Goal: Complete application form

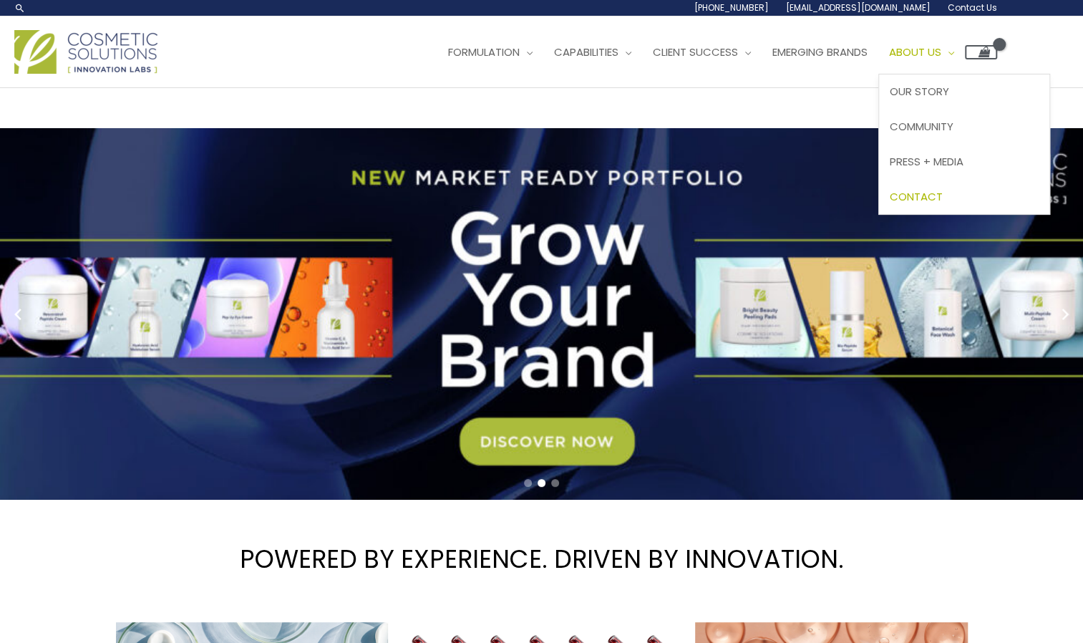
click at [933, 192] on span "Contact" at bounding box center [916, 196] width 53 height 15
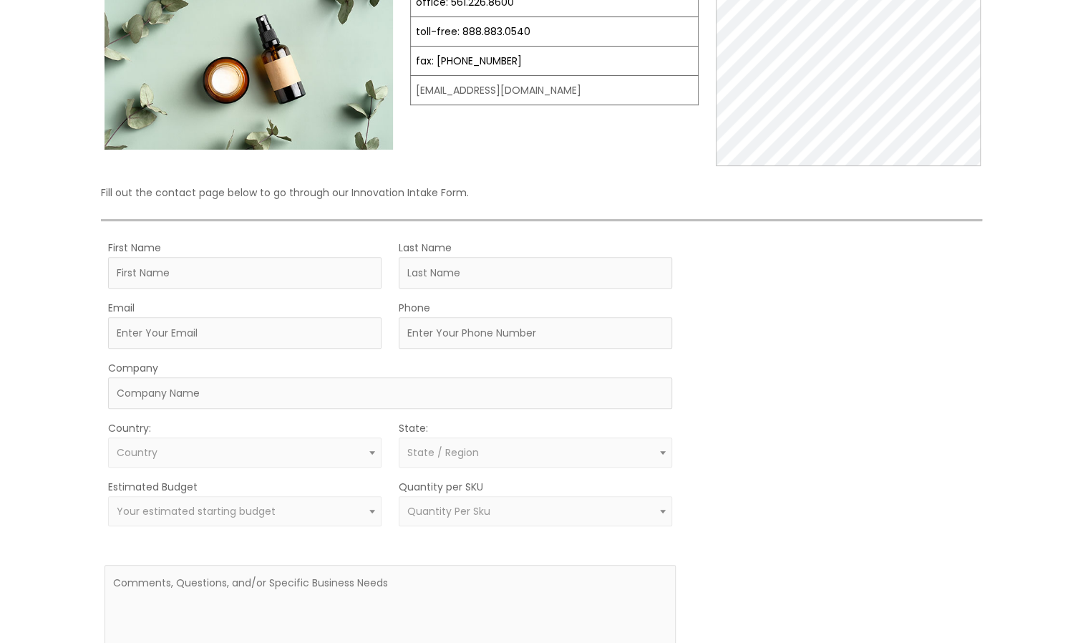
scroll to position [215, 0]
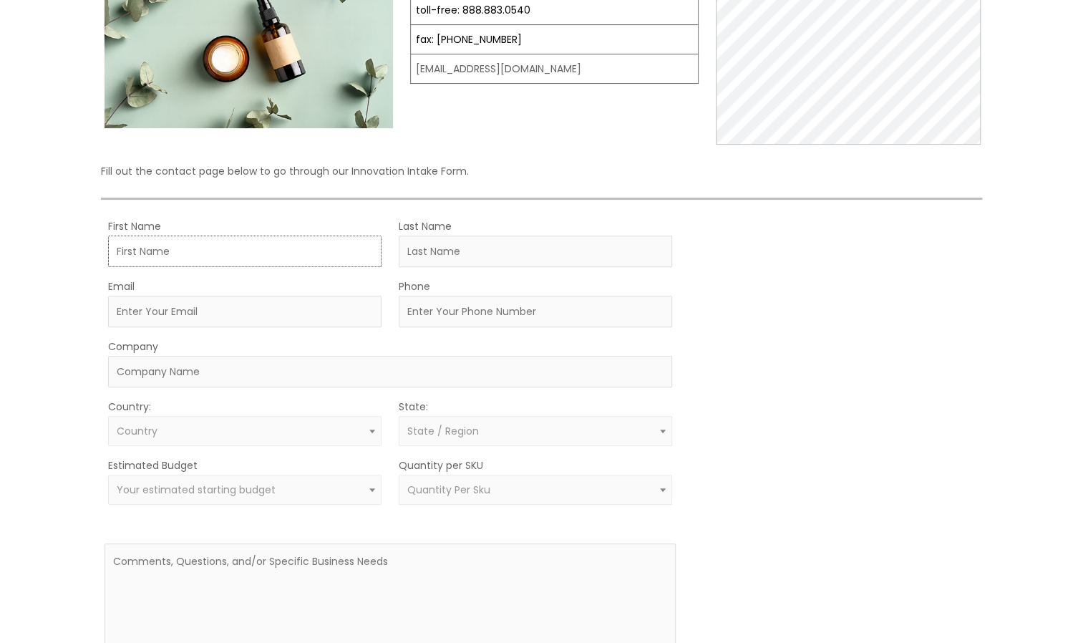
click at [156, 245] on input "First Name" at bounding box center [244, 250] width 273 height 31
type input "Melinda"
type input "Salvoza"
type input "[EMAIL_ADDRESS][DOMAIN_NAME]"
type input "9172135103"
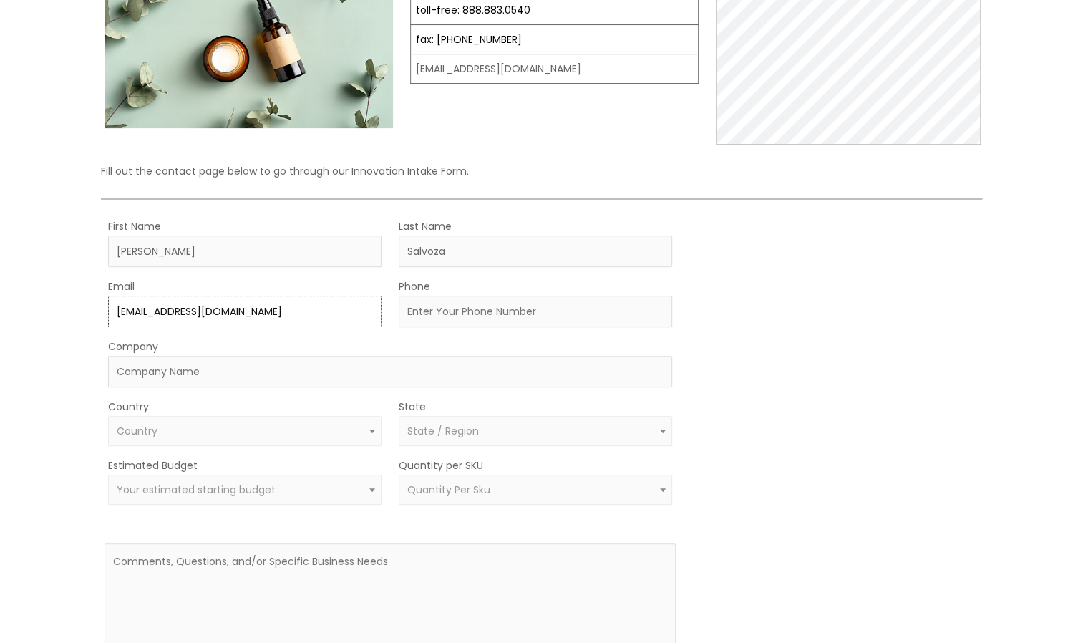
type input "FRENCH TRANSIT / MYCHELLE BRAND"
select select "United States"
select select
click at [369, 488] on span at bounding box center [372, 489] width 17 height 19
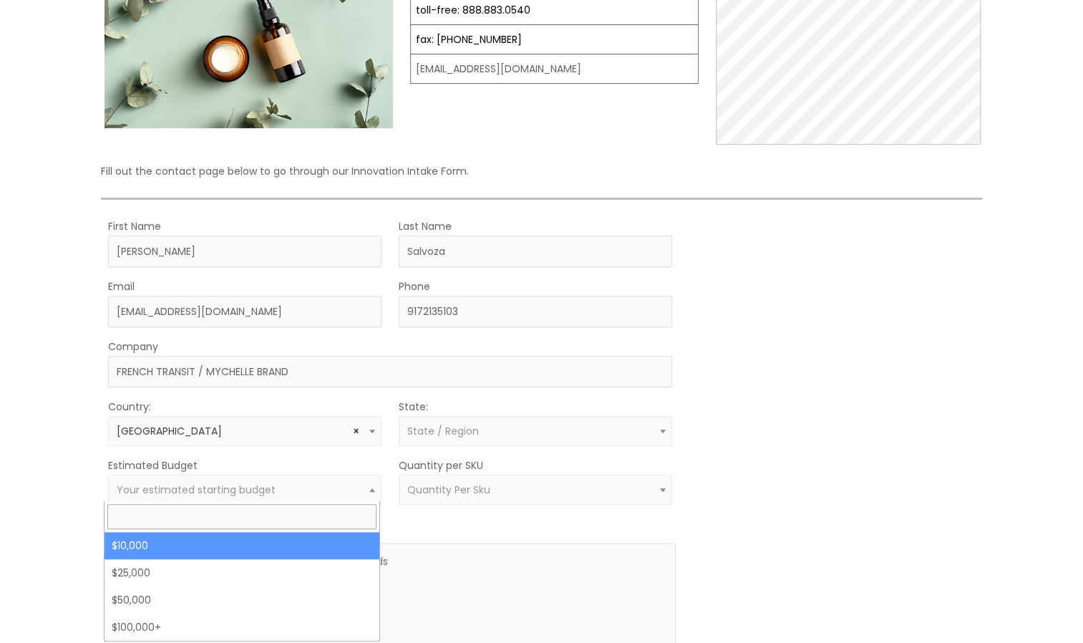
select select "10000"
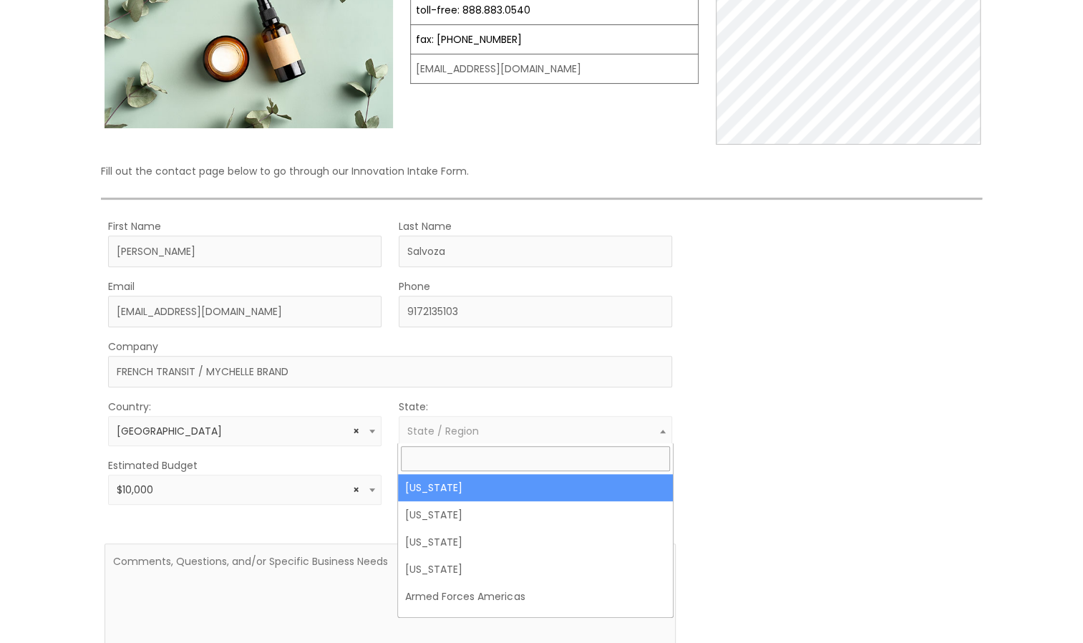
click at [663, 429] on b at bounding box center [663, 431] width 6 height 4
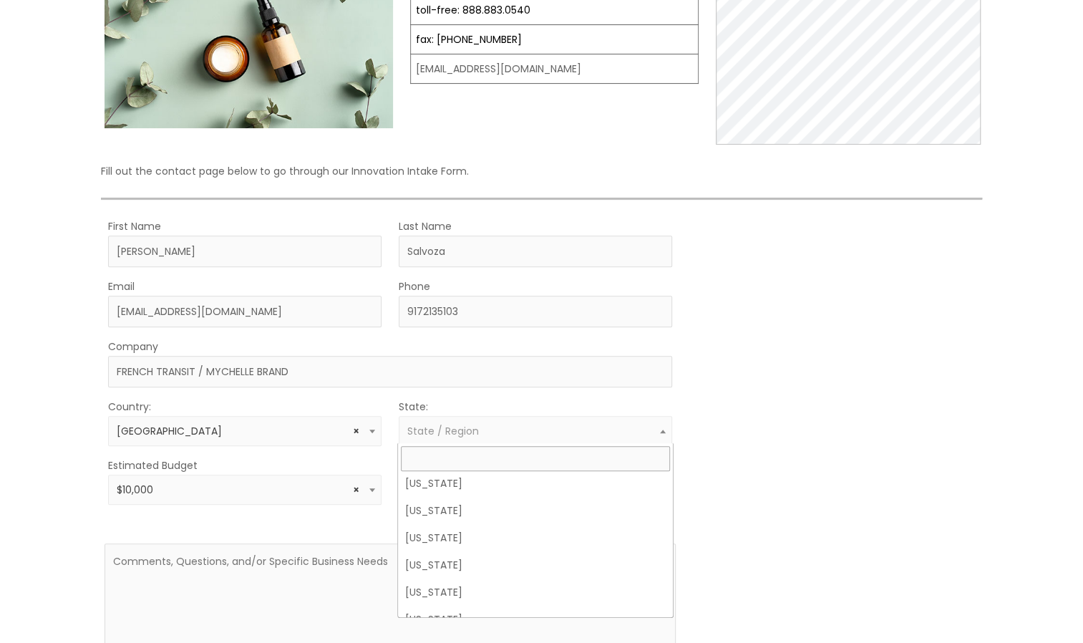
scroll to position [1074, 0]
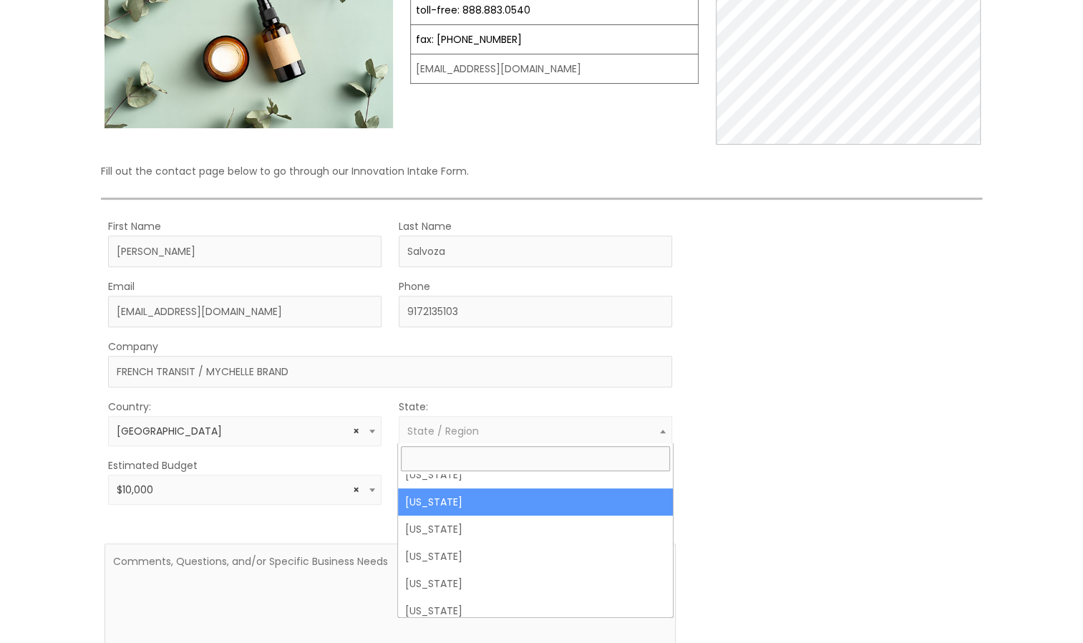
select select "Ohio"
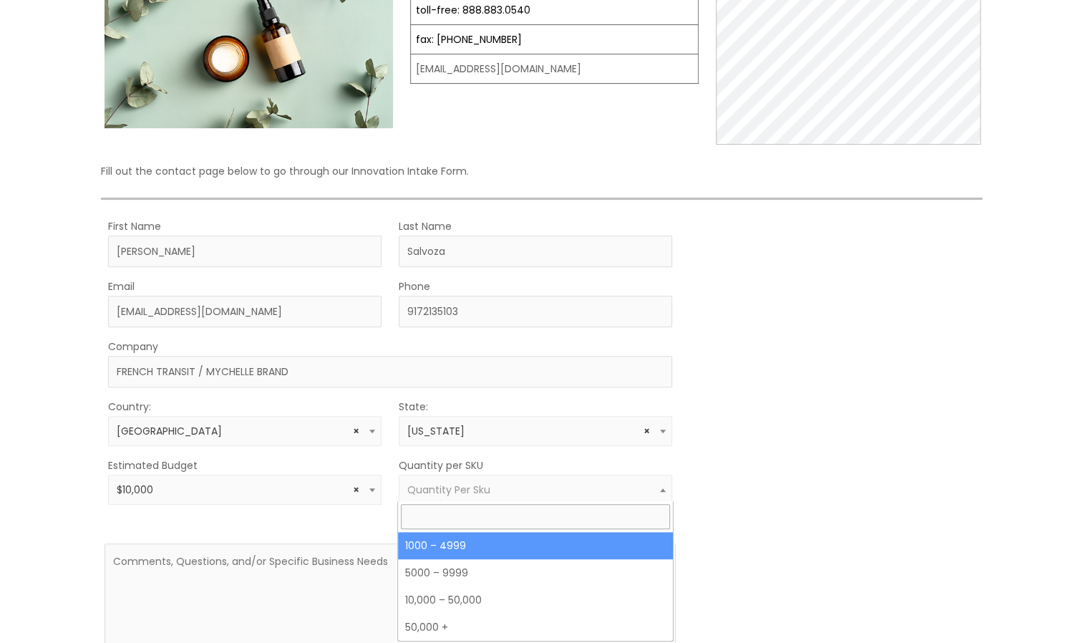
click at [663, 482] on span at bounding box center [662, 489] width 17 height 19
select select "10"
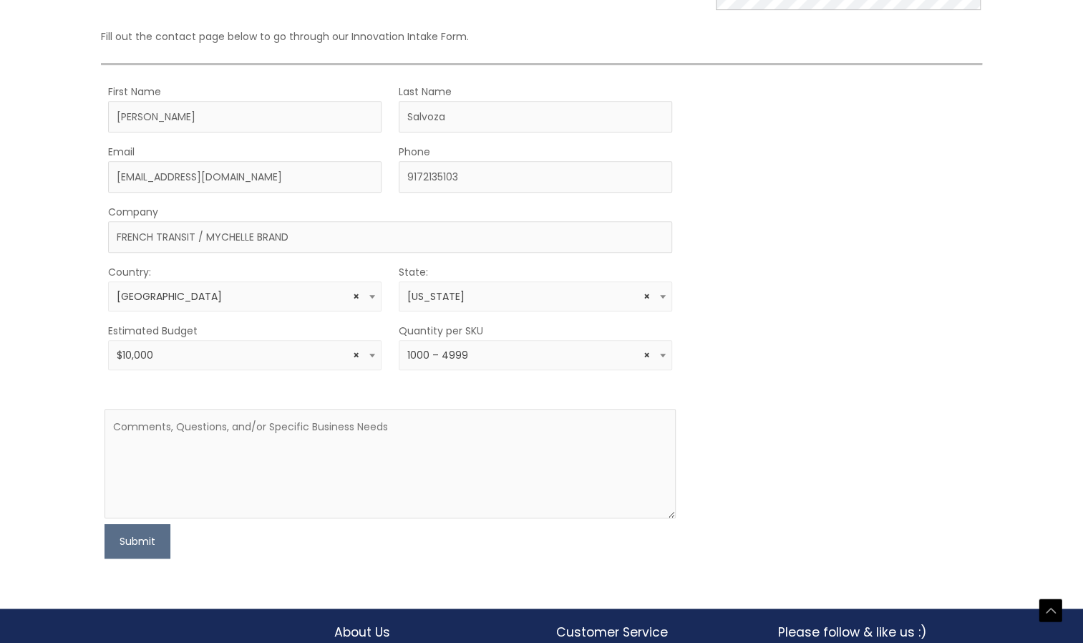
scroll to position [358, 0]
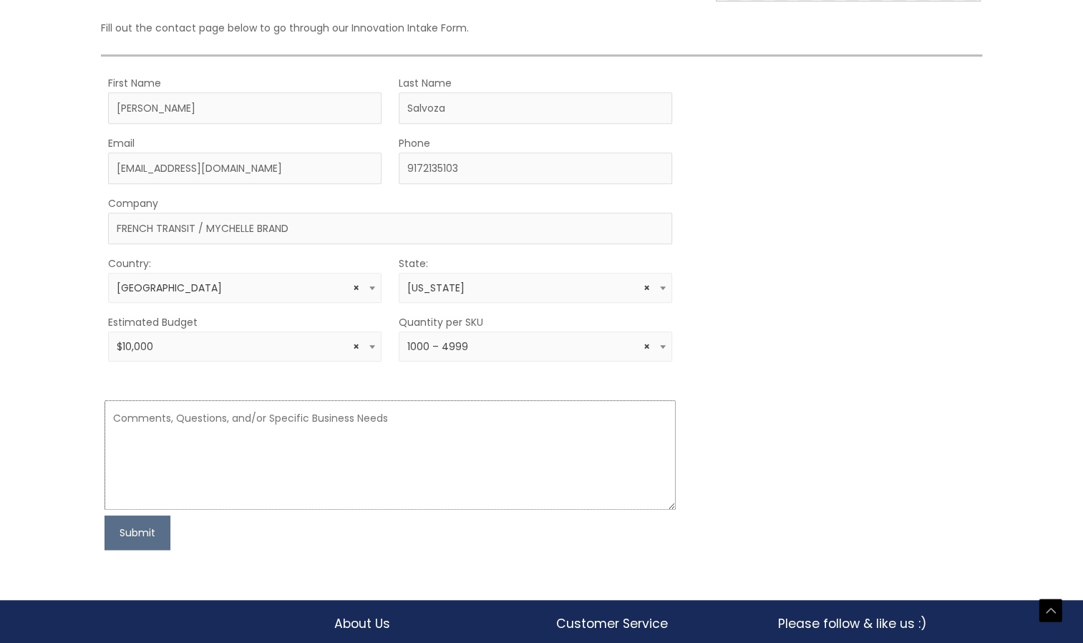
click at [383, 417] on textarea at bounding box center [389, 455] width 571 height 110
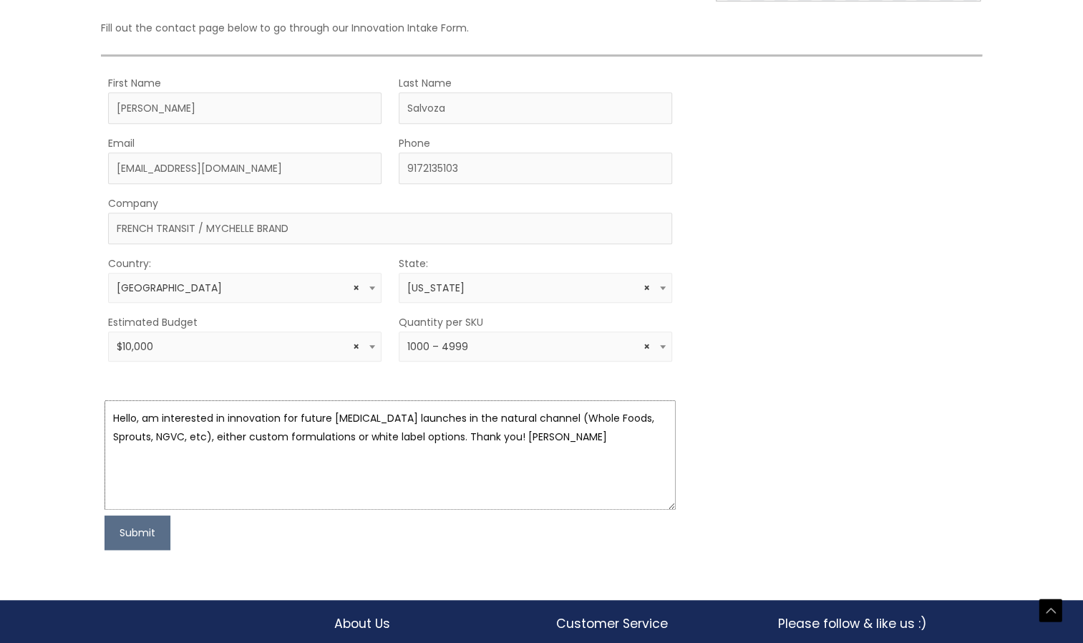
click at [137, 412] on textarea "Hello, am interested in innovation for future skin care launches in the natural…" at bounding box center [389, 455] width 571 height 110
type textarea "Hello, I am interested in innovation for future skin care launches in the natur…"
click at [373, 345] on b at bounding box center [372, 347] width 6 height 4
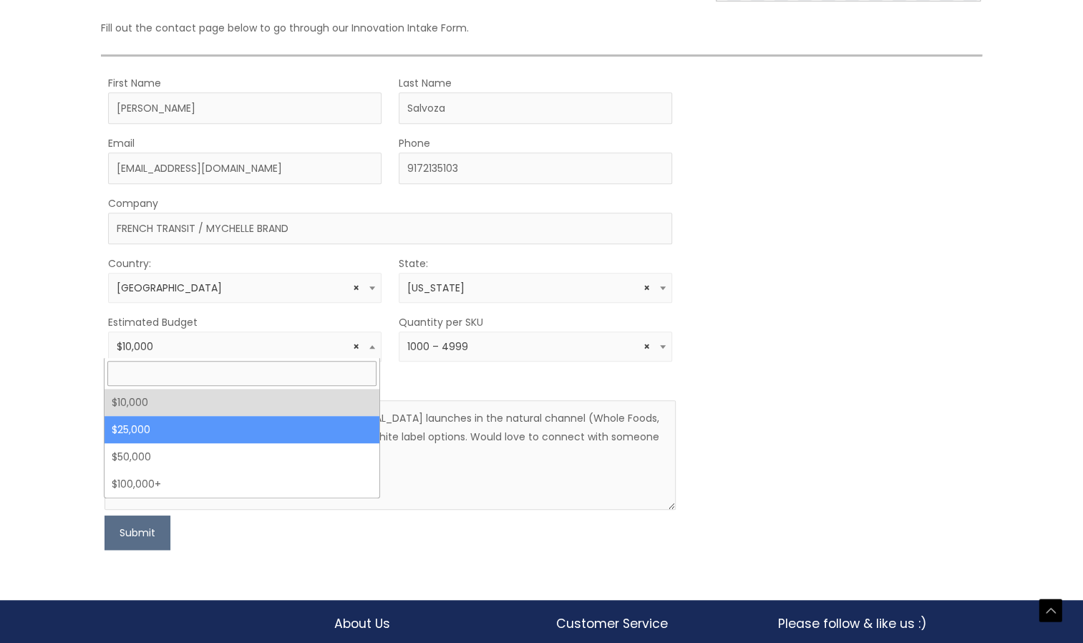
select select "25000"
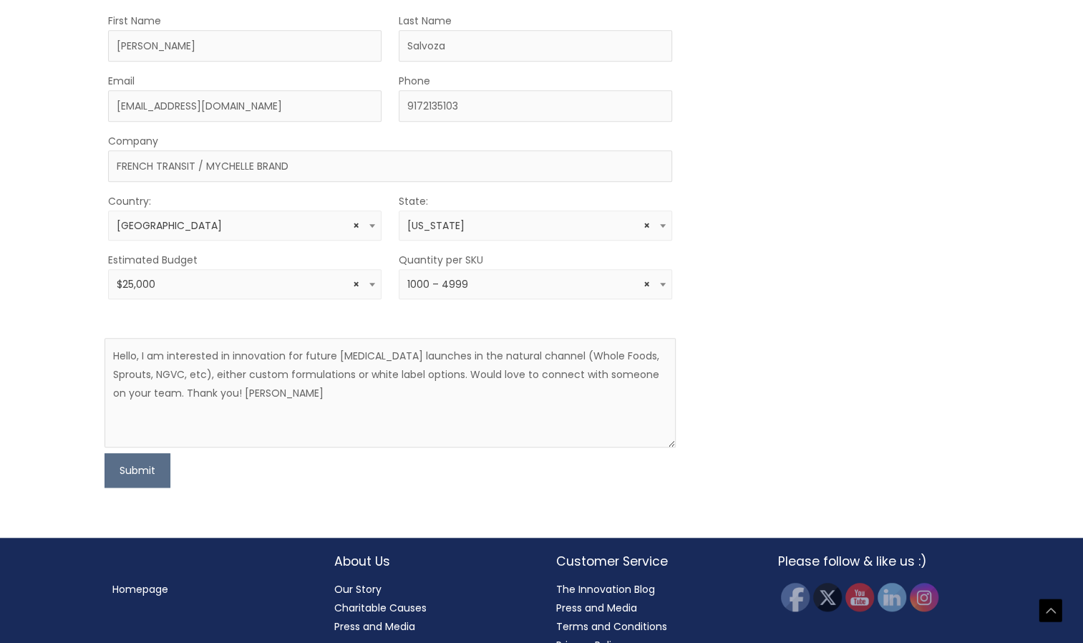
scroll to position [442, 0]
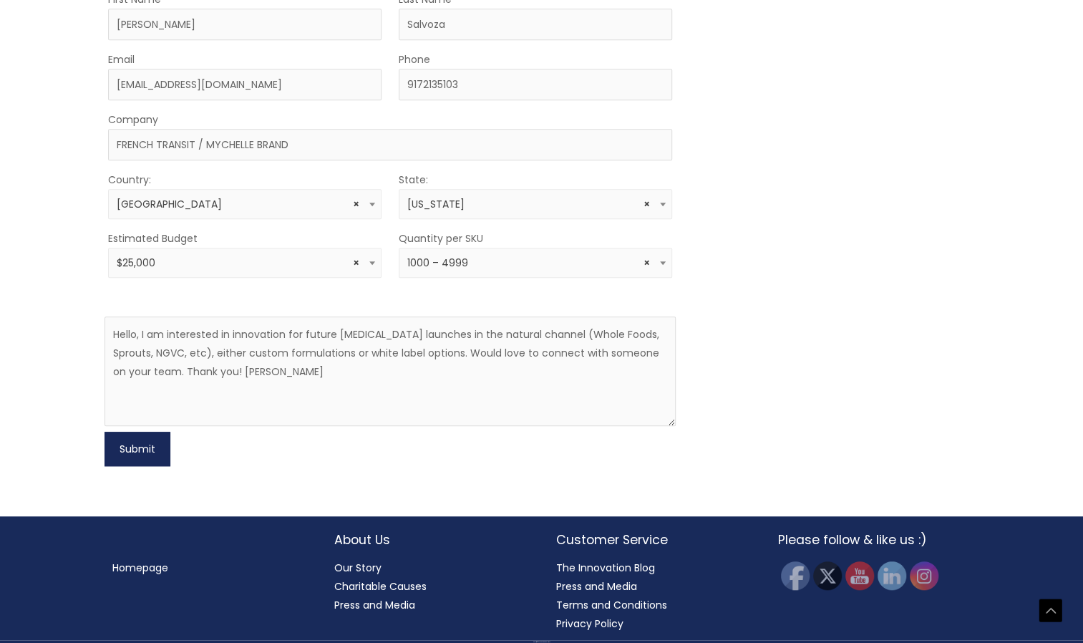
click at [123, 441] on button "Submit" at bounding box center [137, 449] width 66 height 34
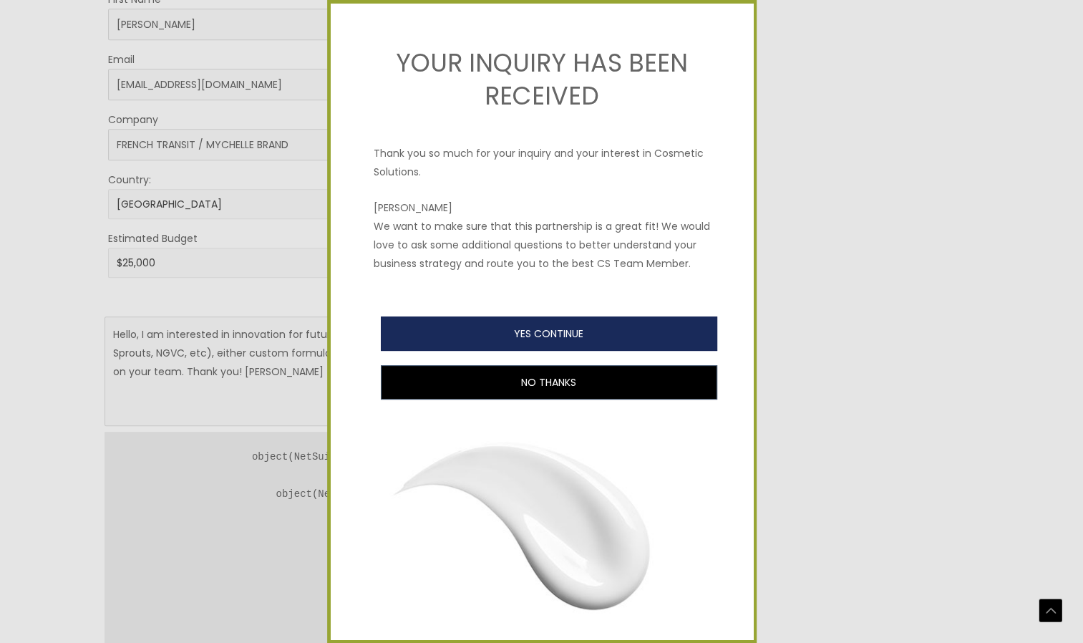
click at [532, 349] on button "YES CONTINUE" at bounding box center [549, 333] width 336 height 34
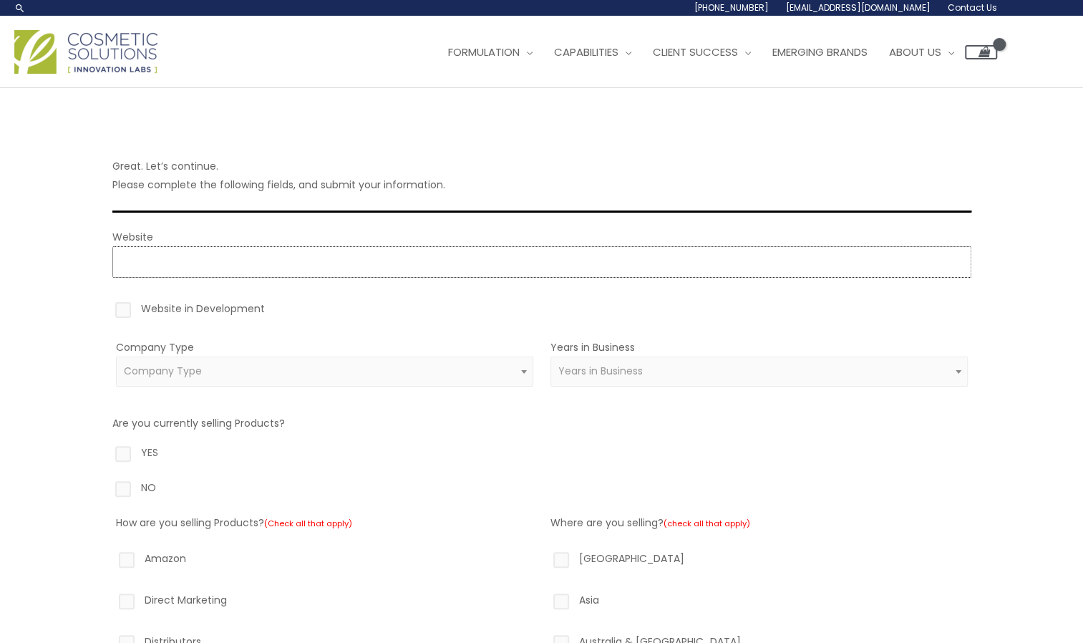
click at [173, 258] on input "Website" at bounding box center [541, 261] width 859 height 31
type input "https://https://www.mychelle.com/"
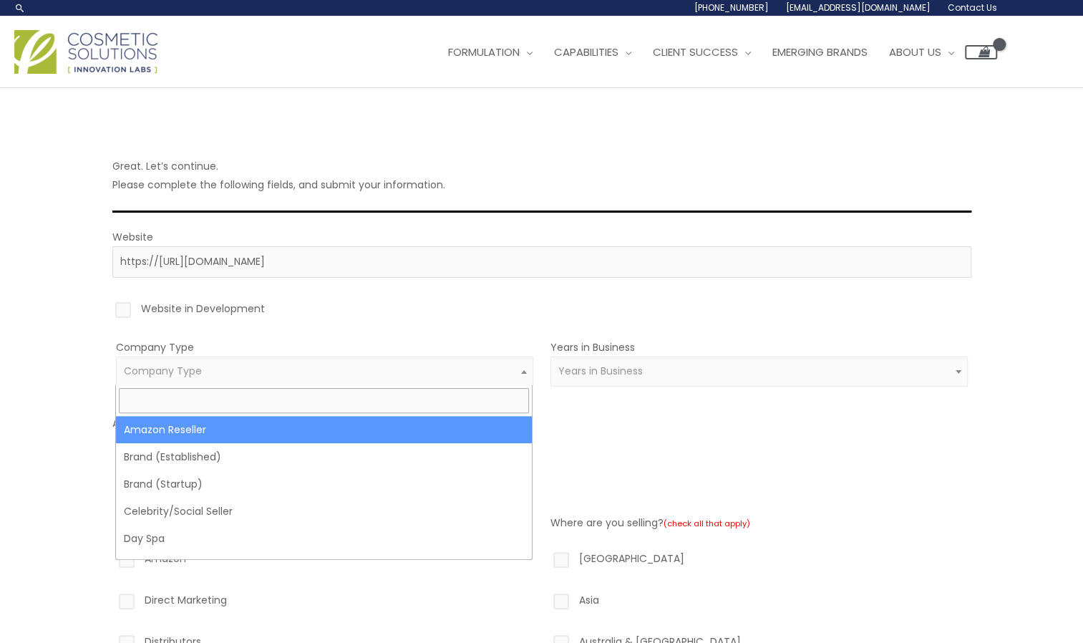
click at [525, 370] on b at bounding box center [524, 372] width 6 height 4
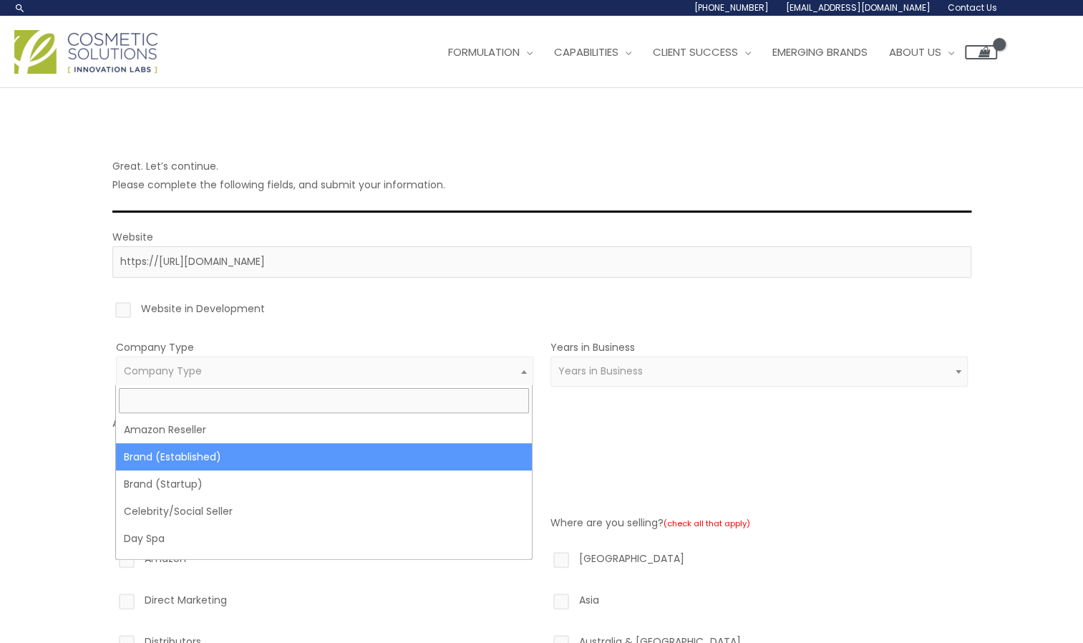
select select "38"
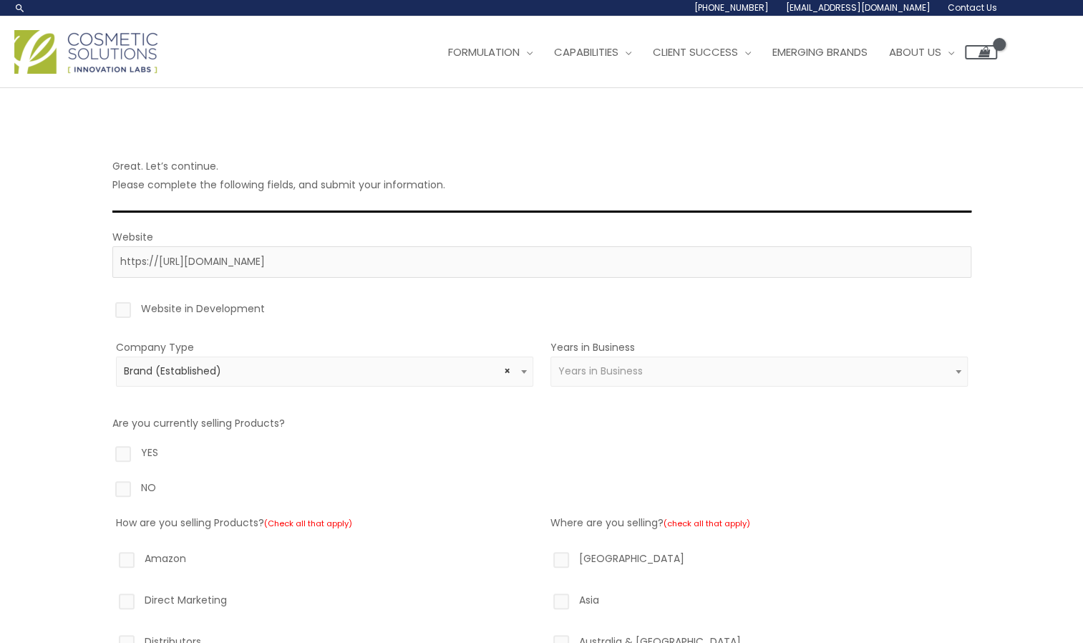
click at [924, 371] on span "Years in Business" at bounding box center [758, 371] width 401 height 14
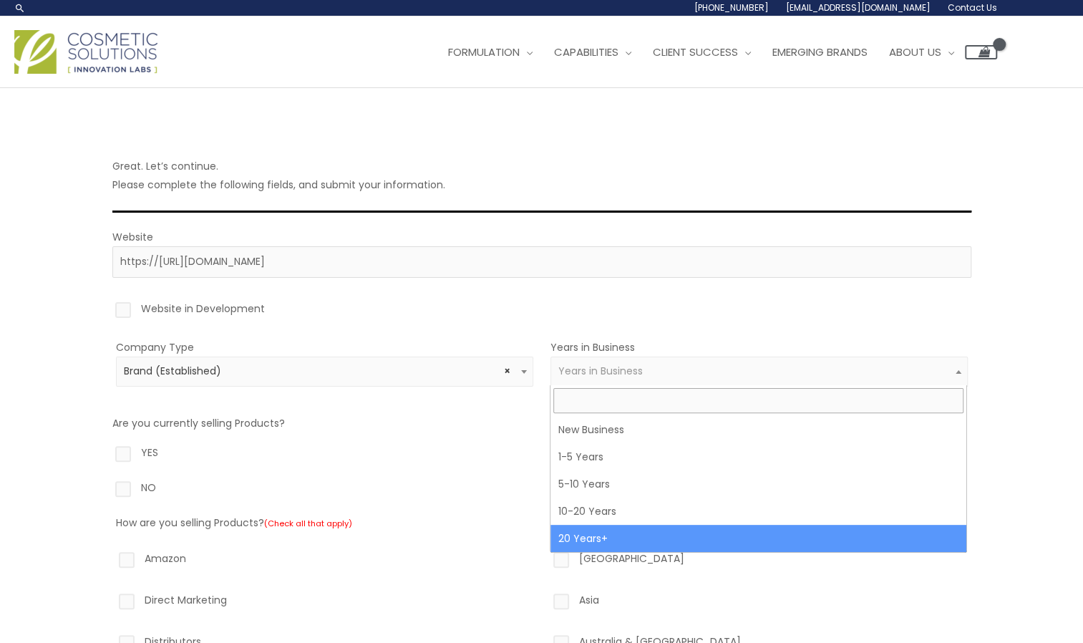
select select "5"
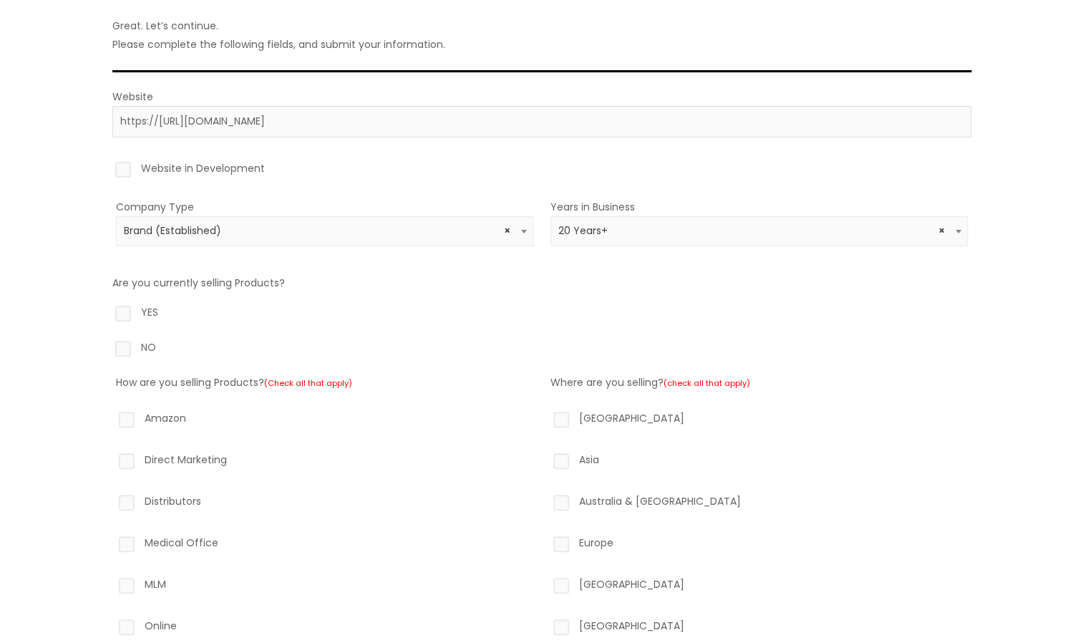
scroll to position [143, 0]
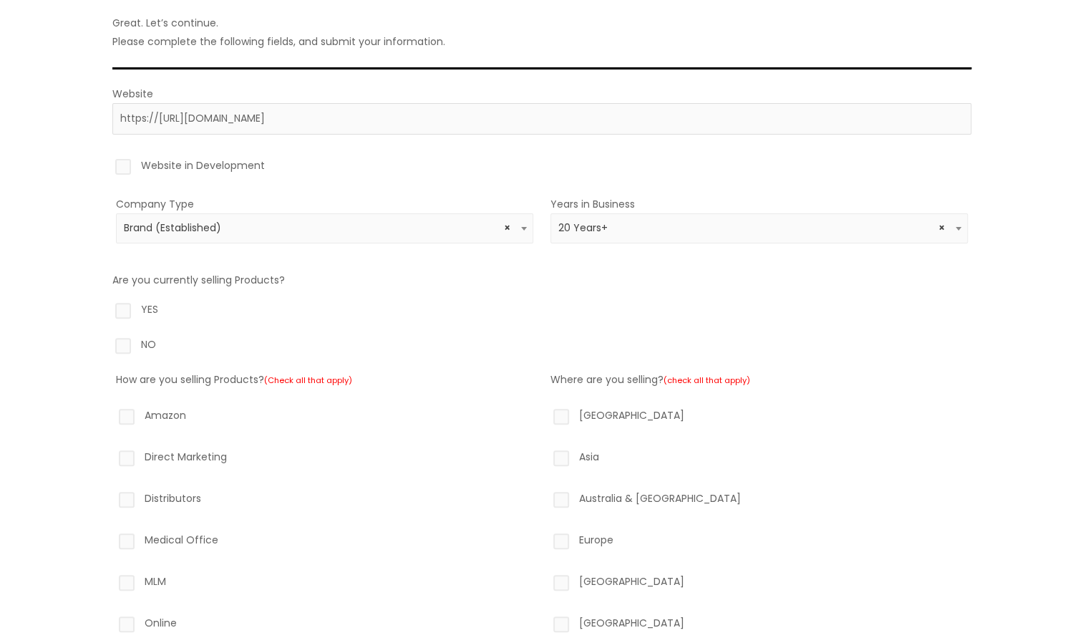
click at [122, 306] on label "YES" at bounding box center [541, 312] width 859 height 24
click at [107, 306] on input "YES" at bounding box center [102, 304] width 9 height 9
radio input "true"
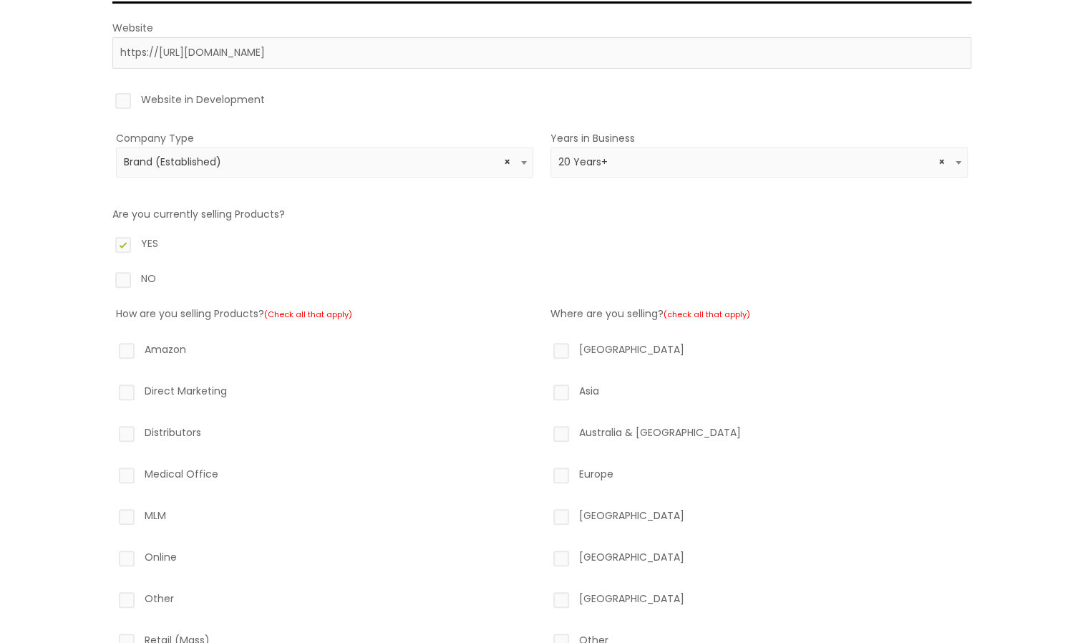
scroll to position [215, 0]
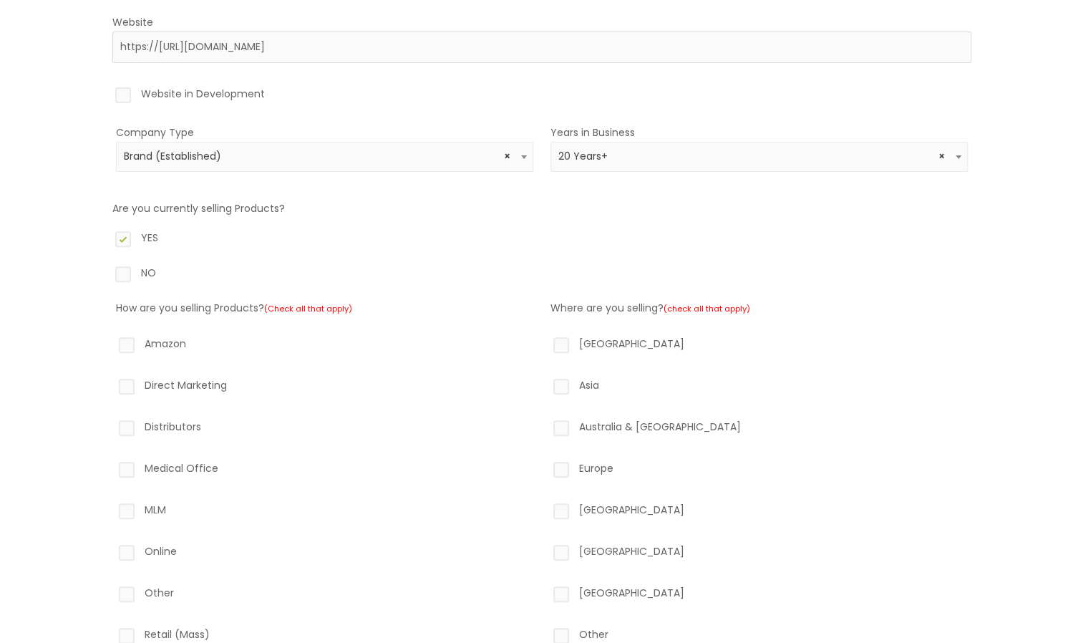
click at [125, 348] on label "Amazon" at bounding box center [324, 346] width 417 height 24
click at [111, 344] on input "Amazon" at bounding box center [106, 338] width 9 height 9
checkbox input "true"
click at [128, 426] on label "Distributors" at bounding box center [324, 429] width 417 height 24
click at [111, 426] on input "Distributors" at bounding box center [106, 421] width 9 height 9
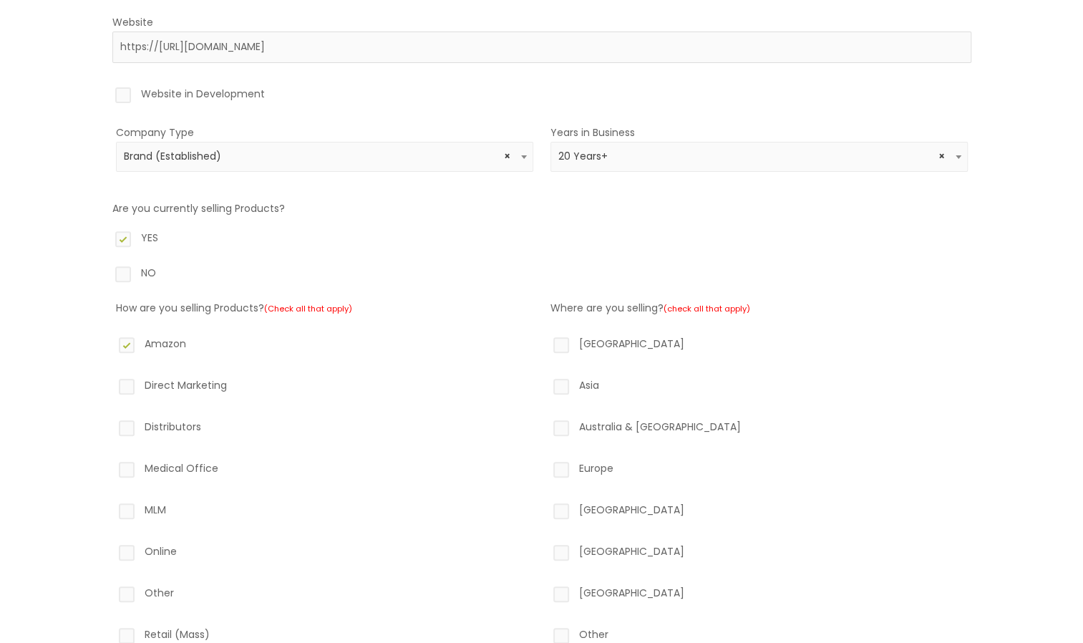
checkbox input "true"
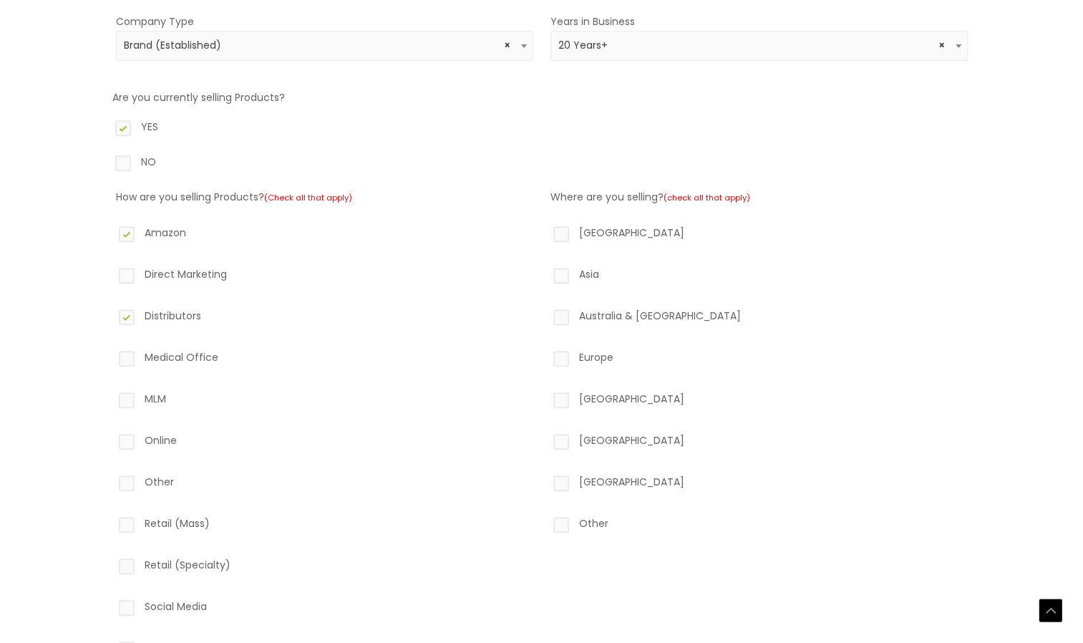
scroll to position [358, 0]
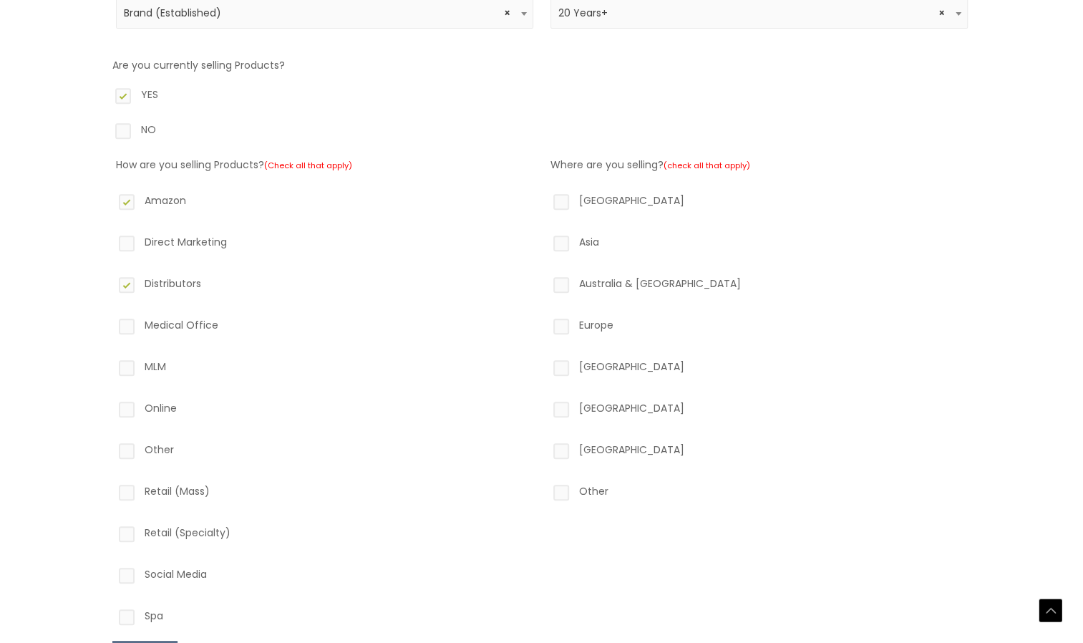
click at [132, 409] on label "Online" at bounding box center [324, 411] width 417 height 24
click at [111, 408] on input "Online" at bounding box center [106, 403] width 9 height 9
checkbox input "true"
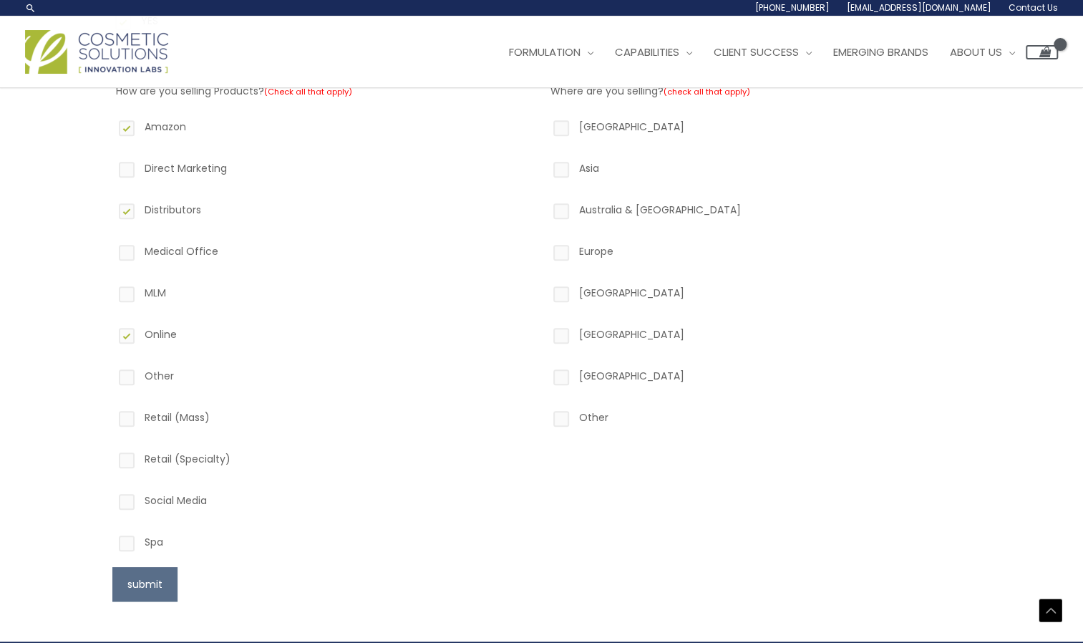
scroll to position [429, 0]
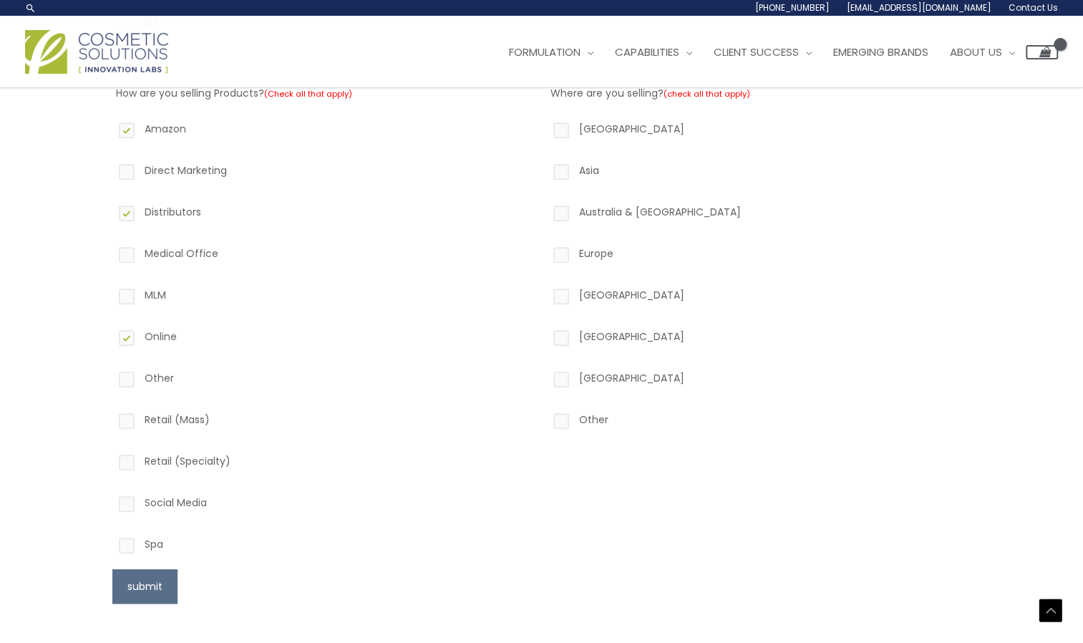
click at [564, 130] on label "North America" at bounding box center [758, 132] width 417 height 24
click at [545, 129] on input "North America" at bounding box center [540, 124] width 9 height 9
checkbox input "true"
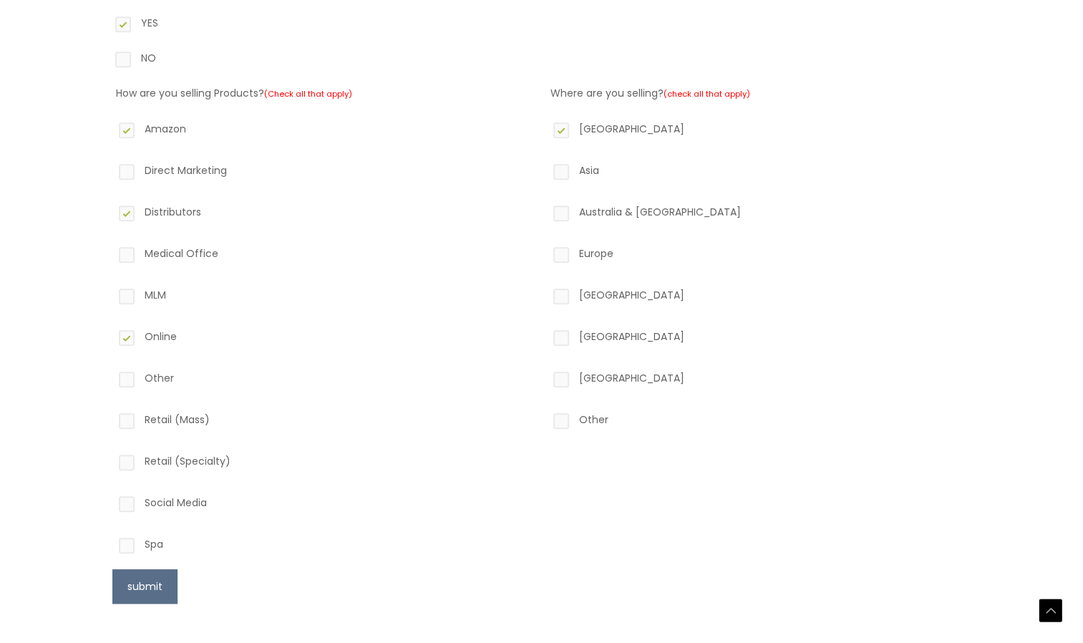
click at [125, 420] on label "Retail (Mass)" at bounding box center [324, 422] width 417 height 24
click at [111, 419] on input "Retail (Mass)" at bounding box center [106, 414] width 9 height 9
checkbox input "true"
click at [134, 587] on button "submit" at bounding box center [144, 586] width 65 height 34
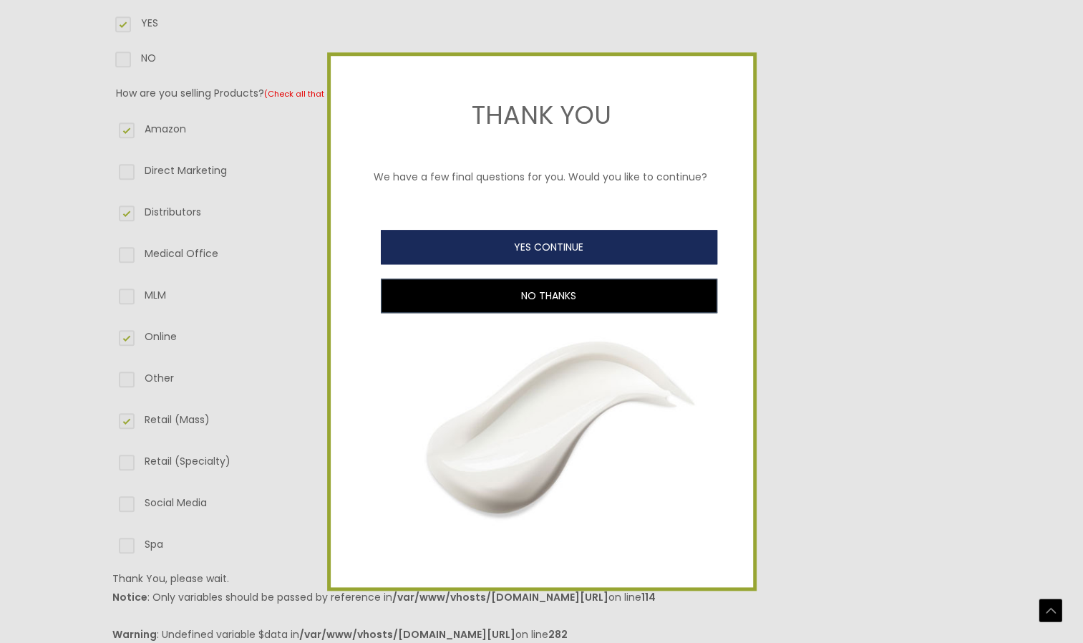
click at [491, 240] on button "YES CONTINUE" at bounding box center [549, 247] width 336 height 34
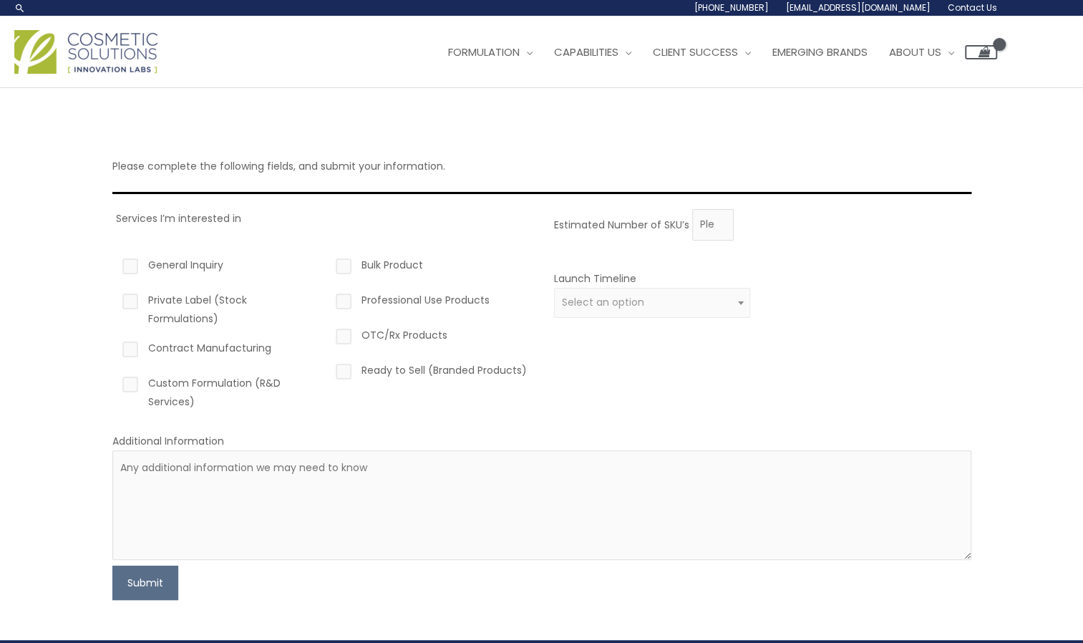
click at [131, 300] on label "Private Label (Stock Formulations)" at bounding box center [218, 309] width 197 height 37
click at [115, 300] on input "Private Label (Stock Formulations)" at bounding box center [109, 295] width 9 height 9
checkbox input "true"
click at [130, 346] on label "Contract Manufacturing" at bounding box center [218, 351] width 197 height 24
click at [115, 346] on input "Contract Manufacturing" at bounding box center [109, 343] width 9 height 9
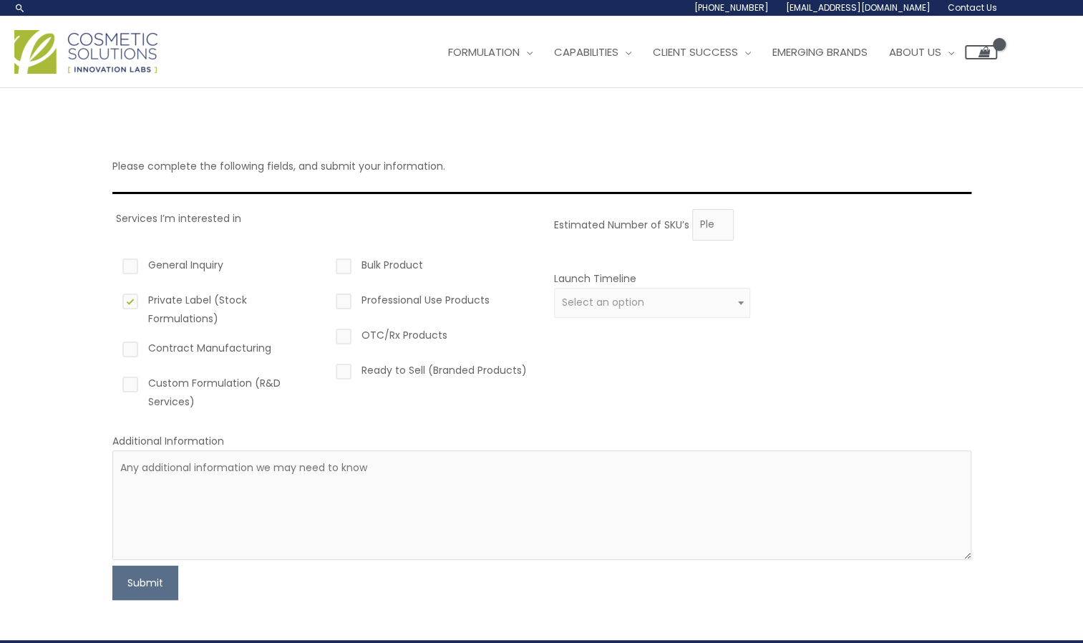
checkbox input "true"
click at [127, 384] on label "Custom Formulation (R&D Services)" at bounding box center [218, 392] width 197 height 37
click at [115, 383] on input "Custom Formulation (R&D Services)" at bounding box center [109, 378] width 9 height 9
checkbox input "true"
click at [341, 335] on label "OTC/Rx Products" at bounding box center [431, 338] width 197 height 24
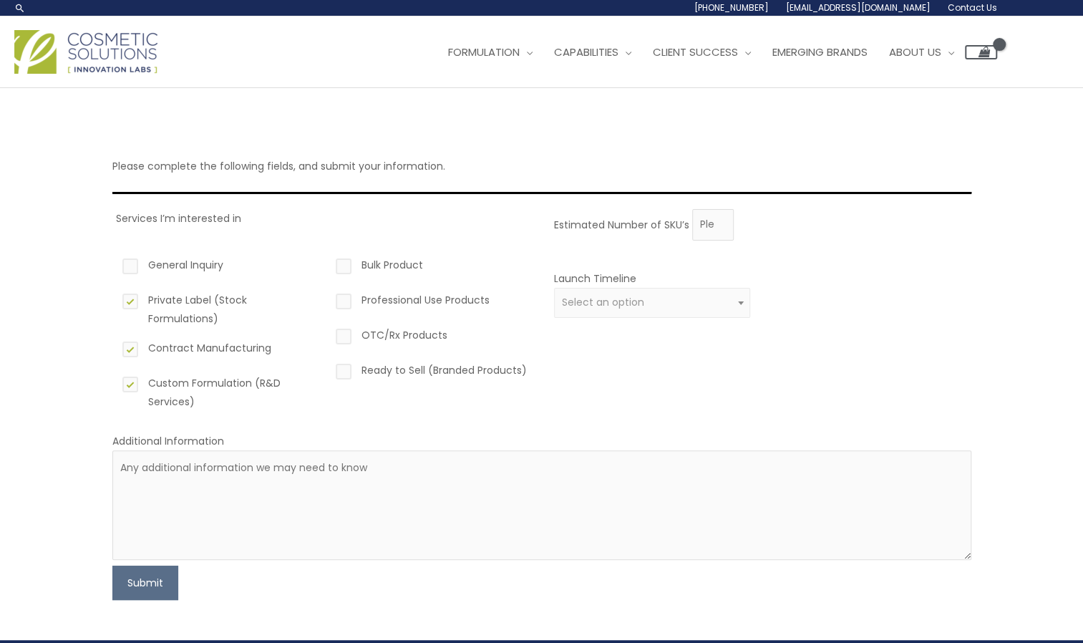
click at [328, 335] on input "OTC/Rx Products" at bounding box center [322, 330] width 9 height 9
checkbox input "true"
click at [342, 369] on label "Ready to Sell (Branded Products)" at bounding box center [431, 373] width 197 height 24
click at [328, 369] on input "Ready to Sell (Branded Products)" at bounding box center [322, 365] width 9 height 9
checkbox input "true"
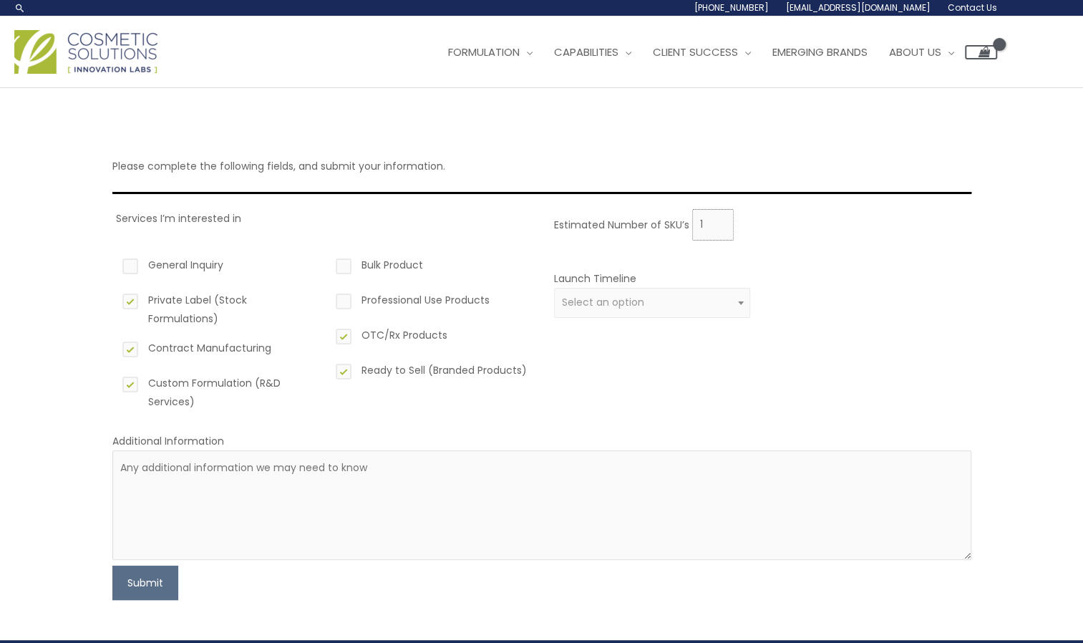
click at [717, 218] on input "1" at bounding box center [713, 224] width 42 height 31
click at [717, 218] on input "2" at bounding box center [713, 224] width 42 height 31
type input "3"
click at [717, 218] on input "3" at bounding box center [713, 224] width 42 height 31
click at [129, 267] on label "General Inquiry" at bounding box center [218, 268] width 197 height 24
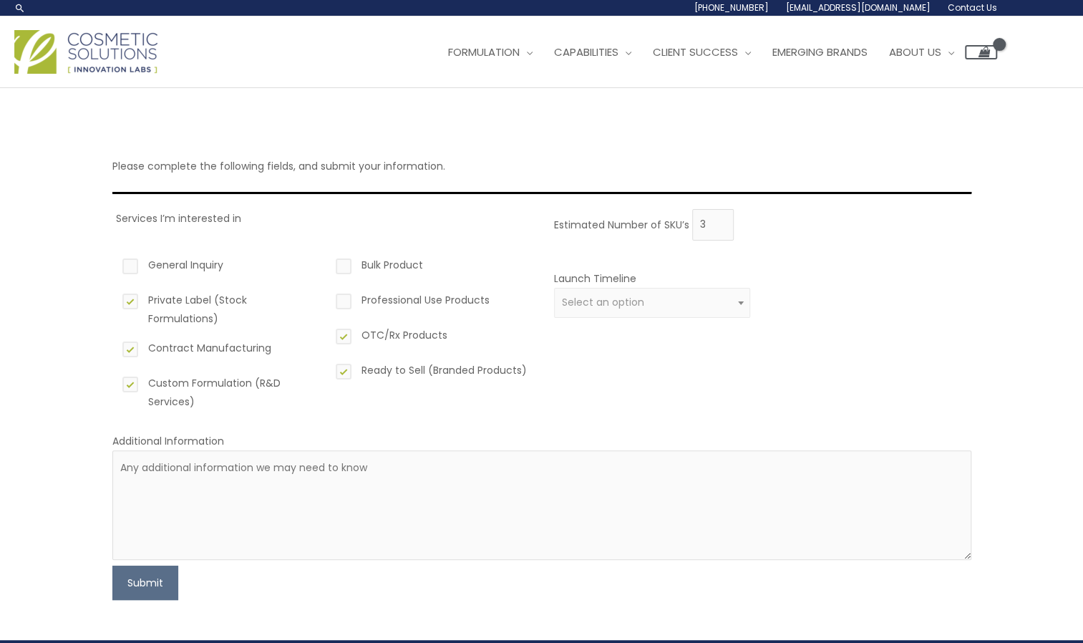
click at [115, 265] on input "General Inquiry" at bounding box center [109, 260] width 9 height 9
checkbox input "true"
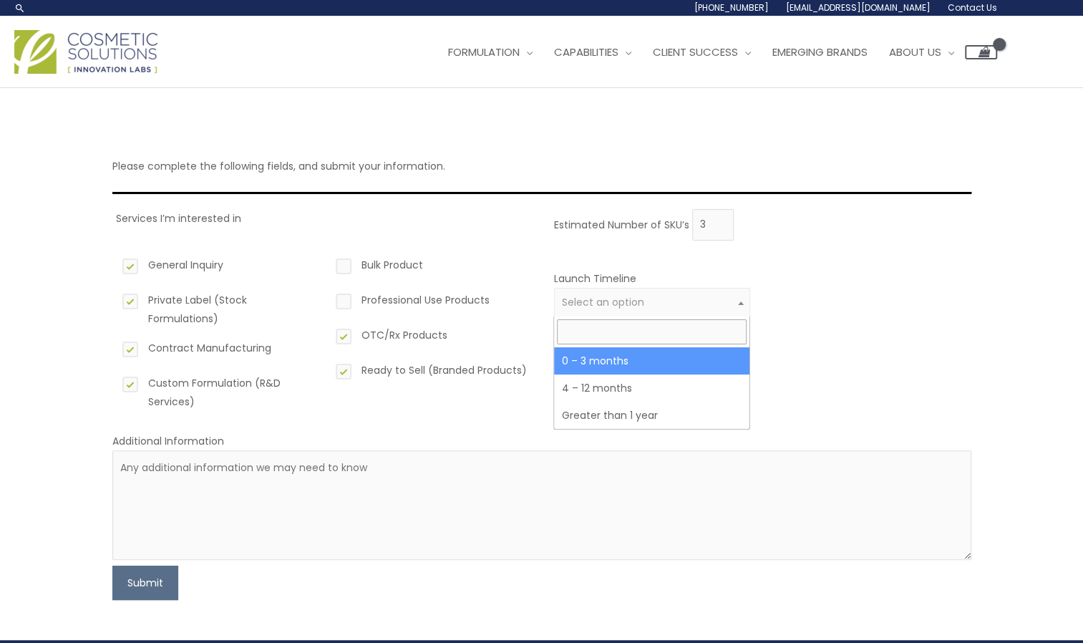
click at [646, 305] on span "Select an option" at bounding box center [652, 303] width 180 height 14
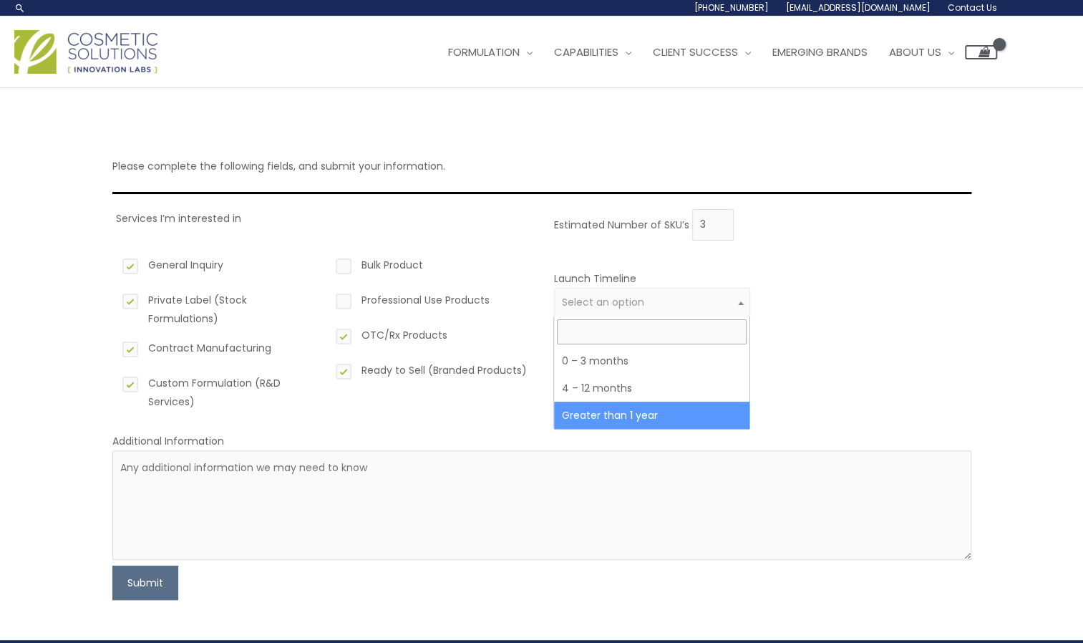
select select "6"
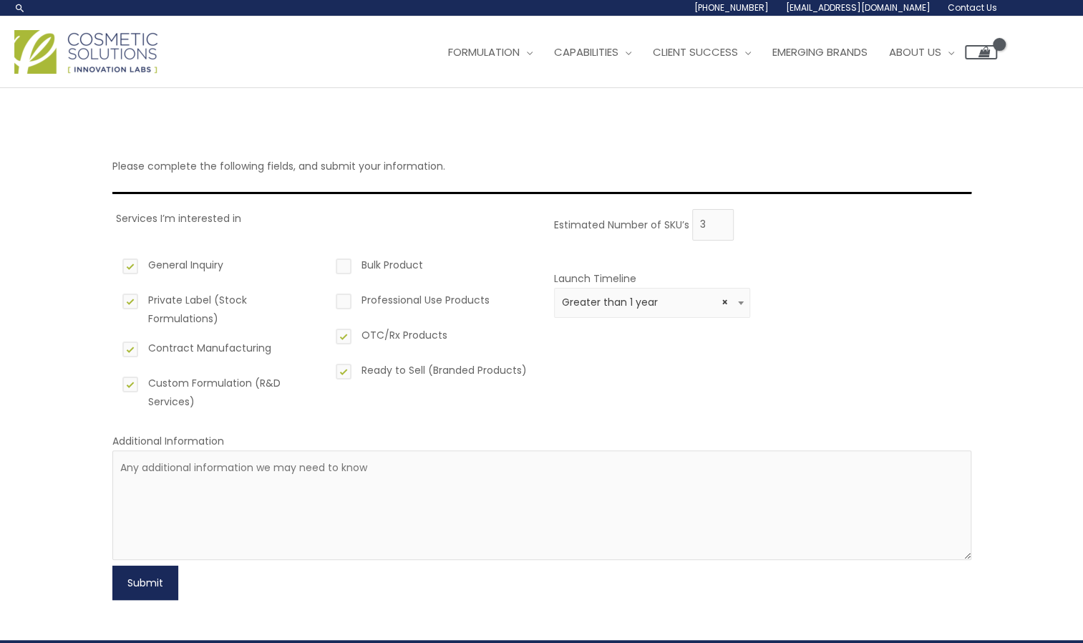
click at [143, 581] on button "Submit" at bounding box center [145, 582] width 66 height 34
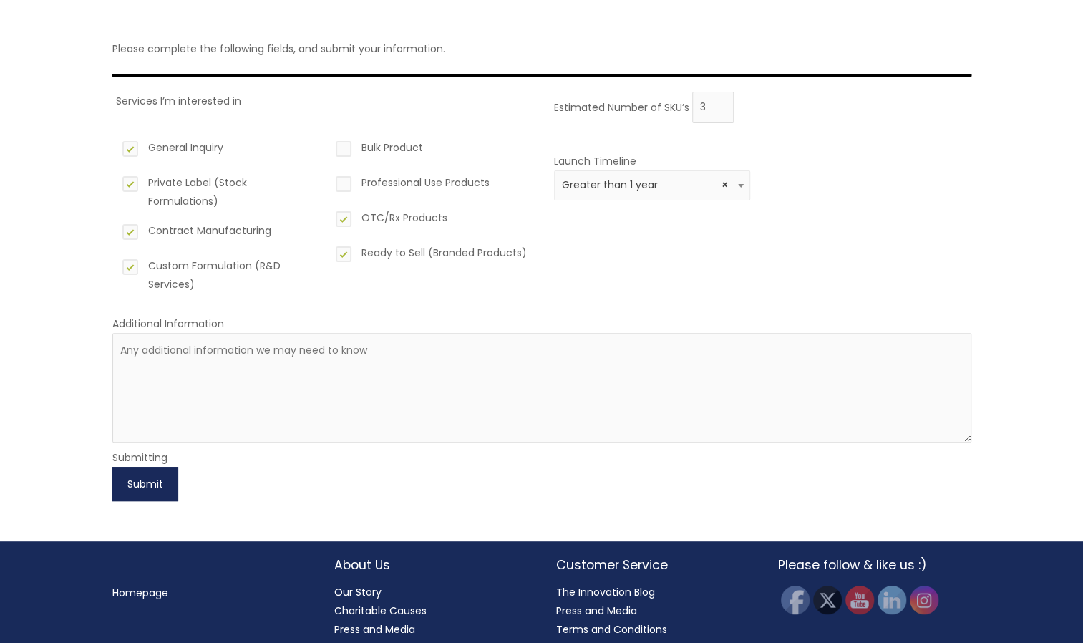
scroll to position [143, 0]
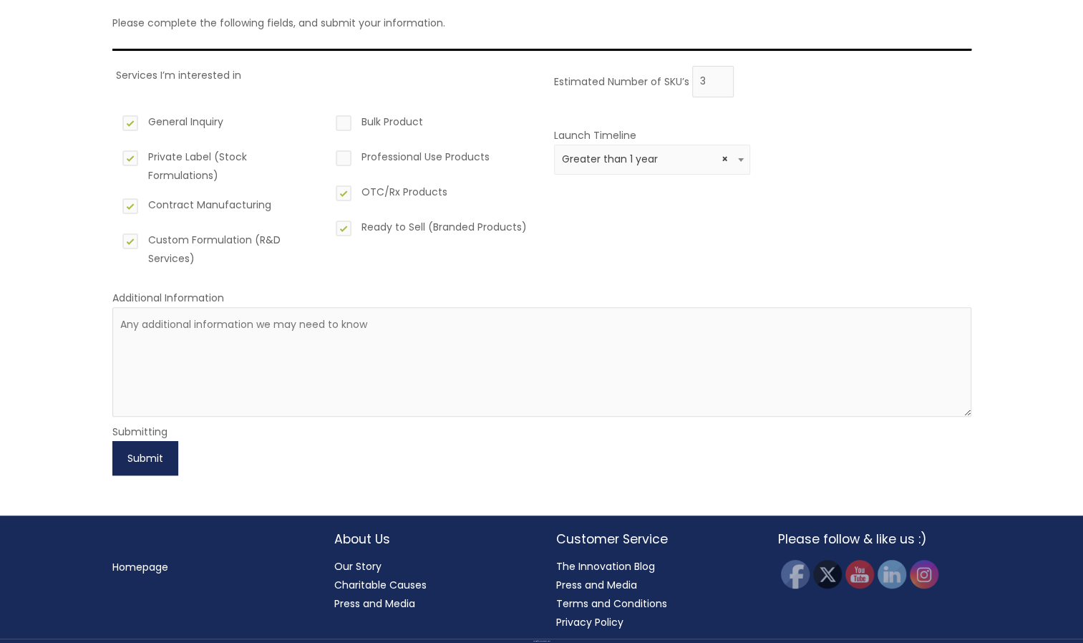
click at [141, 459] on button "Submit" at bounding box center [145, 458] width 66 height 34
click at [376, 324] on textarea at bounding box center [541, 362] width 859 height 110
click at [140, 454] on button "Submit" at bounding box center [145, 458] width 66 height 34
click at [130, 452] on button "Submit" at bounding box center [145, 458] width 66 height 34
click at [381, 353] on textarea at bounding box center [541, 362] width 859 height 110
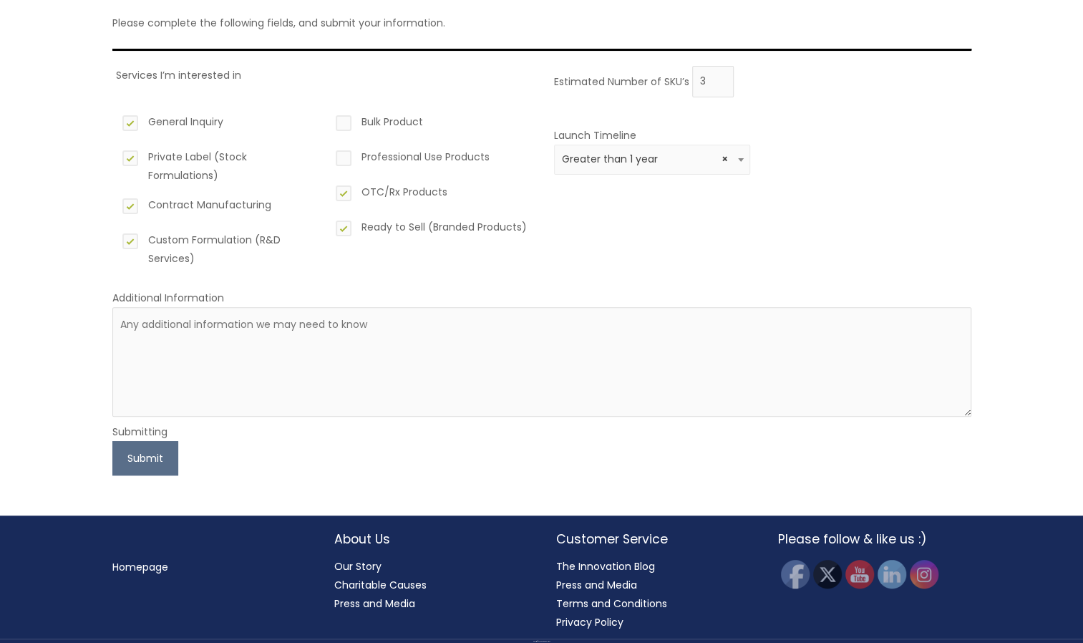
click at [344, 122] on label "Bulk Product" at bounding box center [431, 124] width 197 height 24
click at [328, 122] on input "Bulk Product" at bounding box center [322, 116] width 9 height 9
click at [344, 122] on label "Bulk Product" at bounding box center [431, 124] width 197 height 24
click at [328, 122] on input "Bulk Product" at bounding box center [322, 116] width 9 height 9
checkbox input "false"
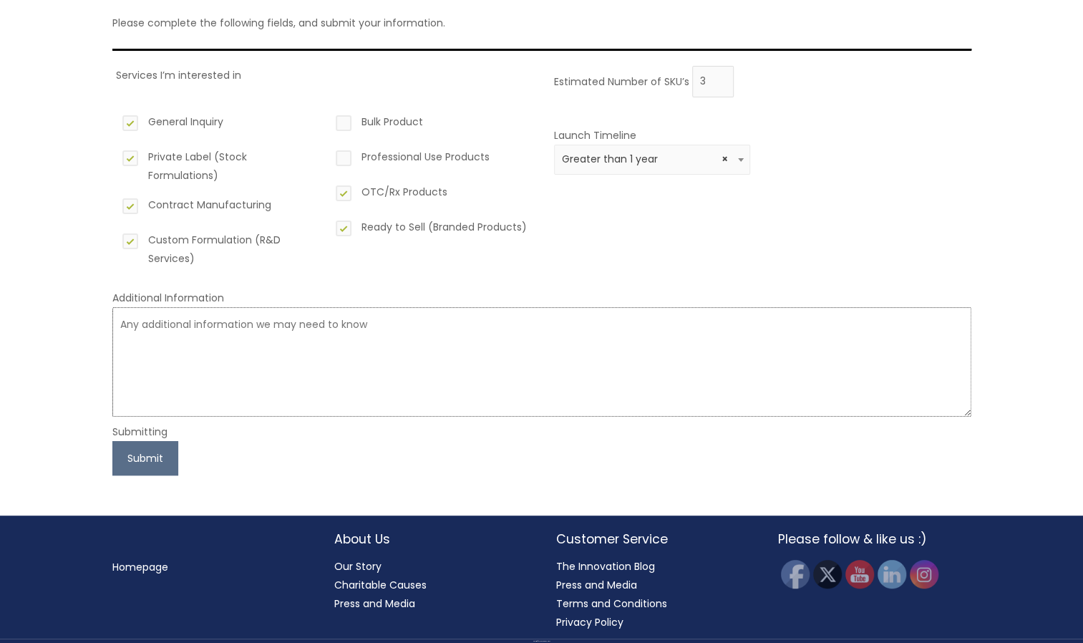
click at [309, 323] on textarea at bounding box center [541, 362] width 859 height 110
type textarea "Thank you."
click at [140, 454] on button "Submit" at bounding box center [145, 458] width 66 height 34
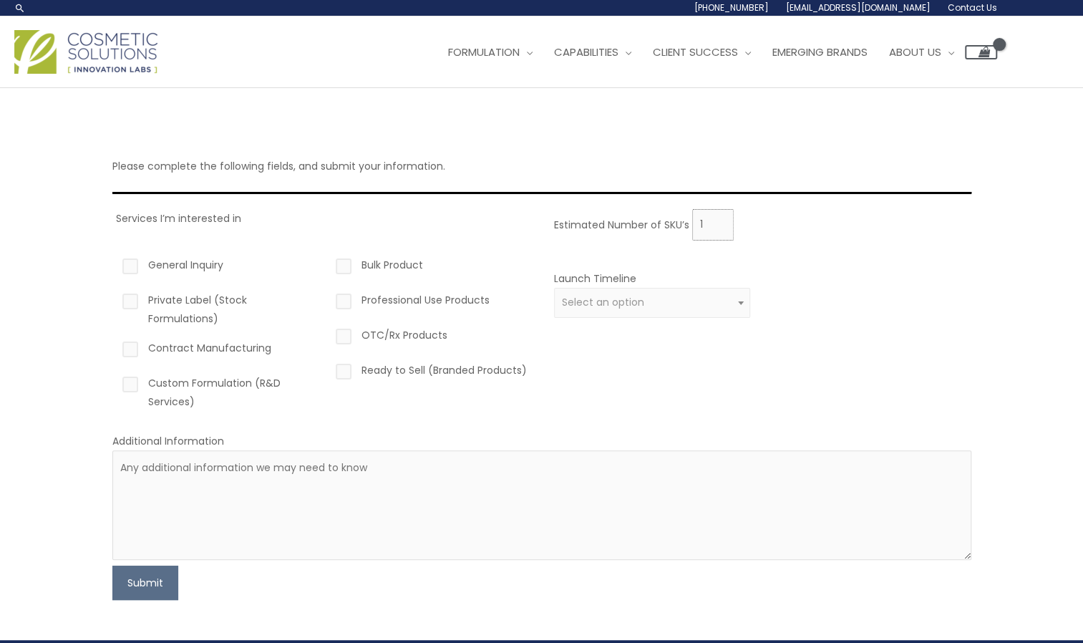
click at [716, 219] on input "1" at bounding box center [713, 224] width 42 height 31
click at [717, 219] on input "2" at bounding box center [713, 224] width 42 height 31
type input "3"
click at [717, 219] on input "3" at bounding box center [713, 224] width 42 height 31
click at [734, 303] on span at bounding box center [740, 302] width 17 height 19
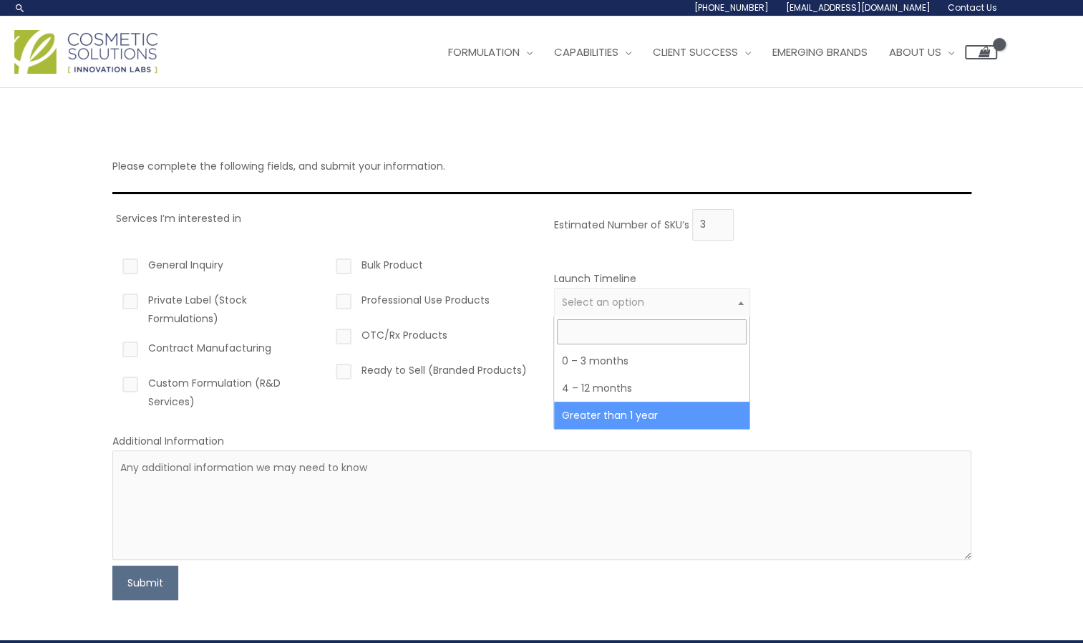
select select "6"
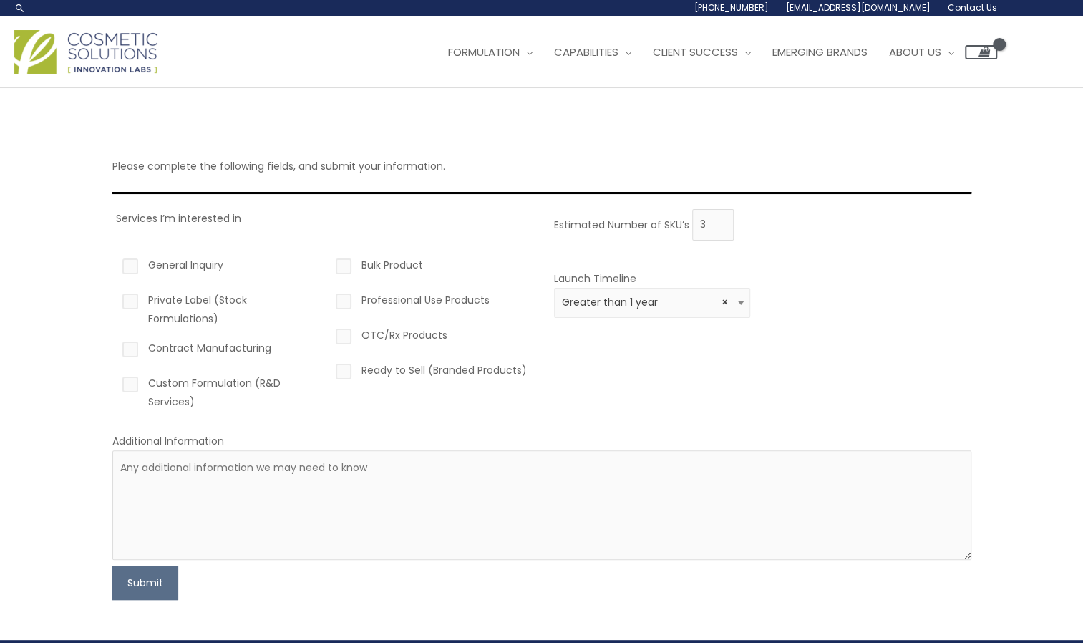
click at [135, 261] on label "General Inquiry" at bounding box center [218, 268] width 197 height 24
click at [115, 261] on input "General Inquiry" at bounding box center [109, 260] width 9 height 9
checkbox input "true"
click at [132, 302] on label "Private Label (Stock Formulations)" at bounding box center [218, 309] width 197 height 37
click at [115, 300] on input "Private Label (Stock Formulations)" at bounding box center [109, 295] width 9 height 9
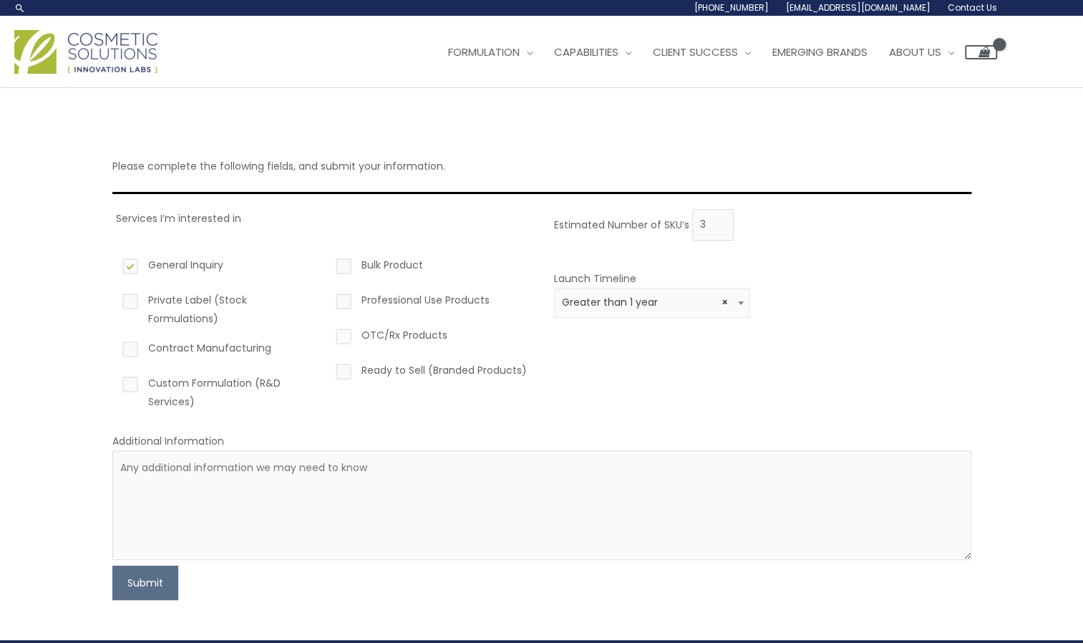
checkbox input "true"
click at [137, 352] on label "Contract Manufacturing" at bounding box center [218, 351] width 197 height 24
click at [115, 348] on input "Contract Manufacturing" at bounding box center [109, 343] width 9 height 9
checkbox input "true"
click at [132, 381] on label "Custom Formulation (R&D Services)" at bounding box center [218, 392] width 197 height 37
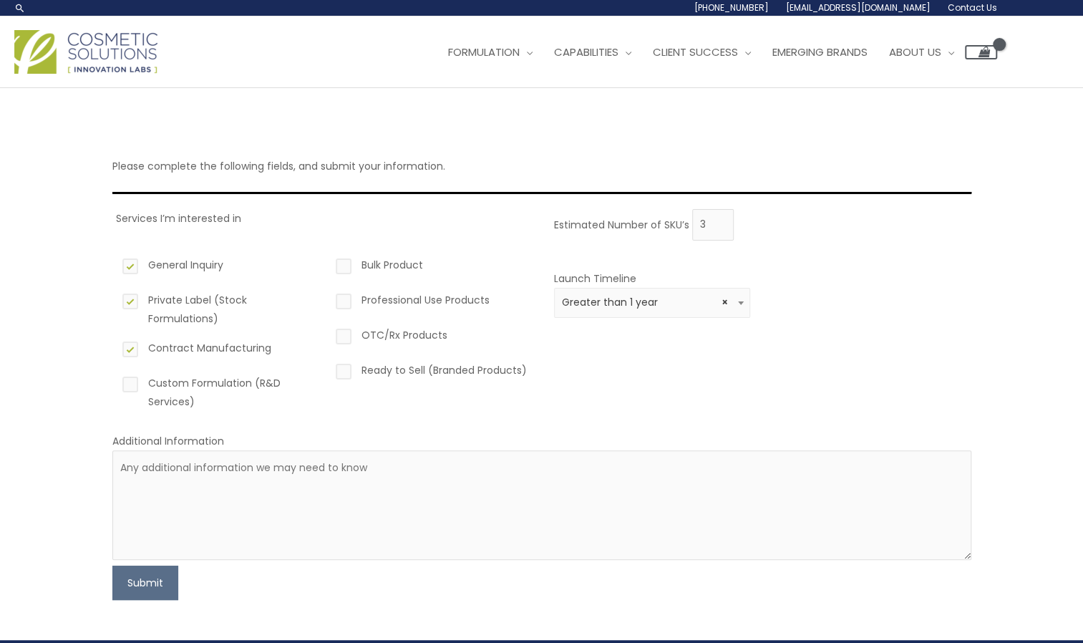
click at [115, 381] on input "Custom Formulation (R&D Services)" at bounding box center [109, 378] width 9 height 9
checkbox input "true"
click at [351, 338] on label "OTC/Rx Products" at bounding box center [431, 338] width 197 height 24
click at [328, 335] on input "OTC/Rx Products" at bounding box center [322, 330] width 9 height 9
checkbox input "true"
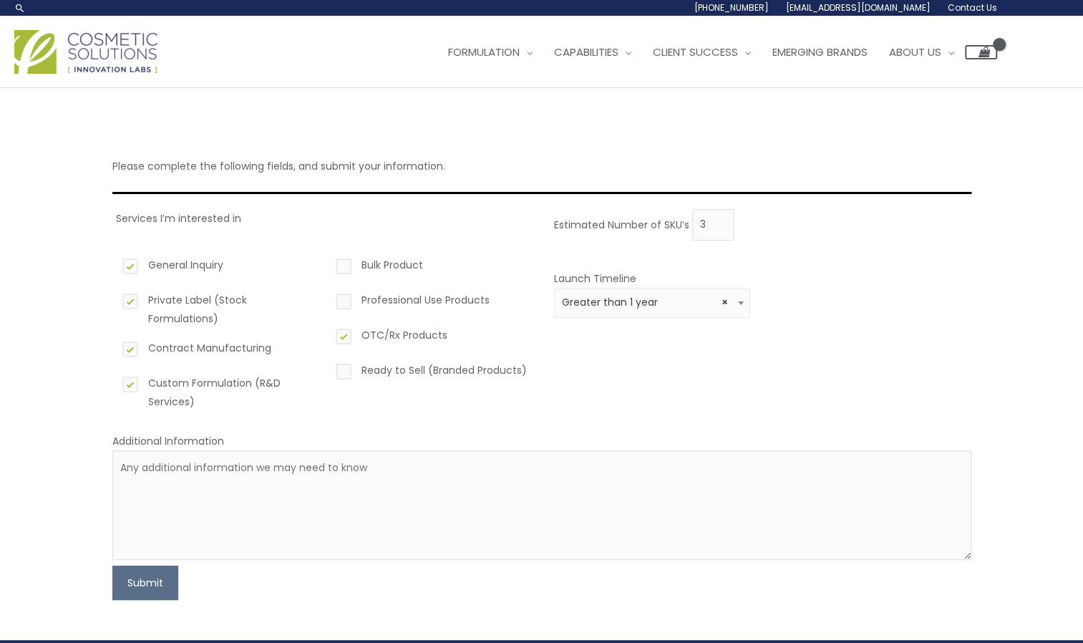
click at [338, 368] on label "Ready to Sell (Branded Products)" at bounding box center [431, 373] width 197 height 24
click at [328, 368] on input "Ready to Sell (Branded Products)" at bounding box center [322, 365] width 9 height 9
checkbox input "true"
click at [148, 584] on button "Submit" at bounding box center [145, 582] width 66 height 34
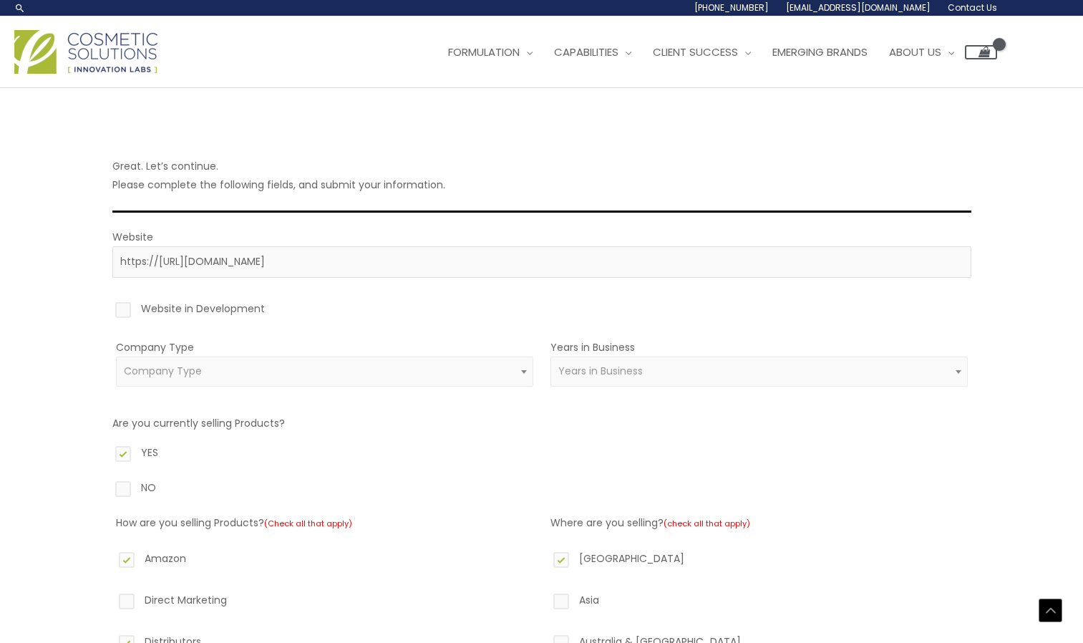
select select "38"
select select "5"
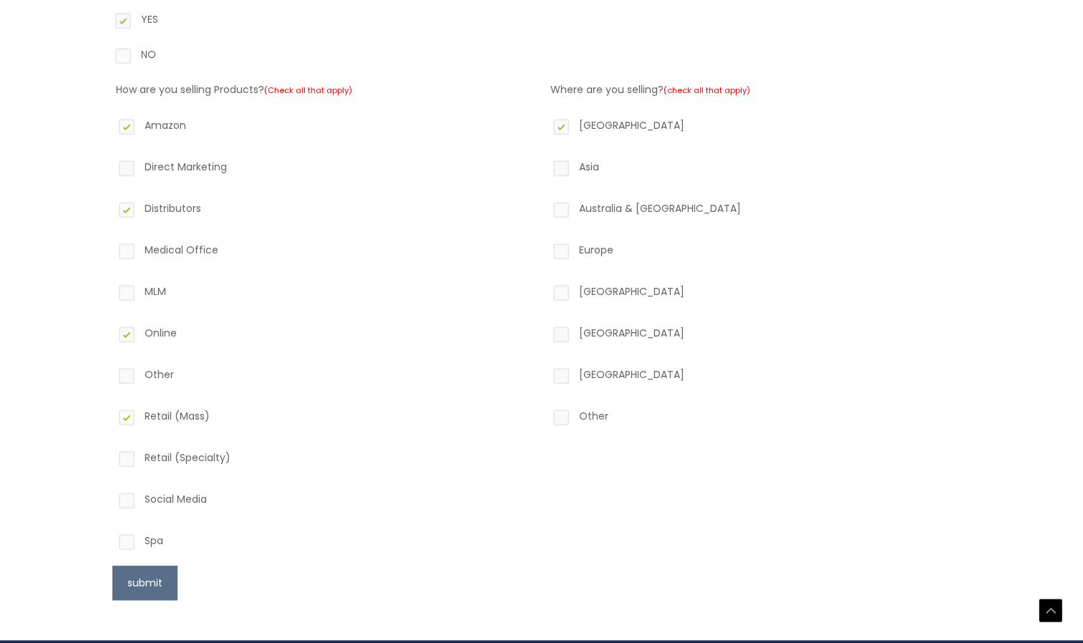
scroll to position [429, 0]
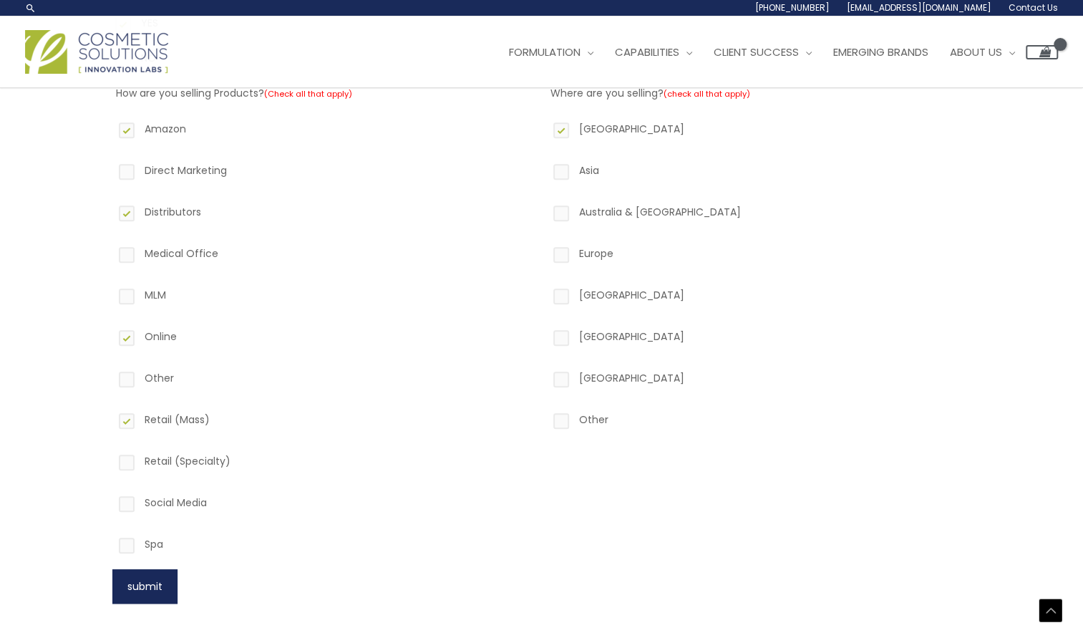
click at [141, 586] on button "submit" at bounding box center [144, 586] width 65 height 34
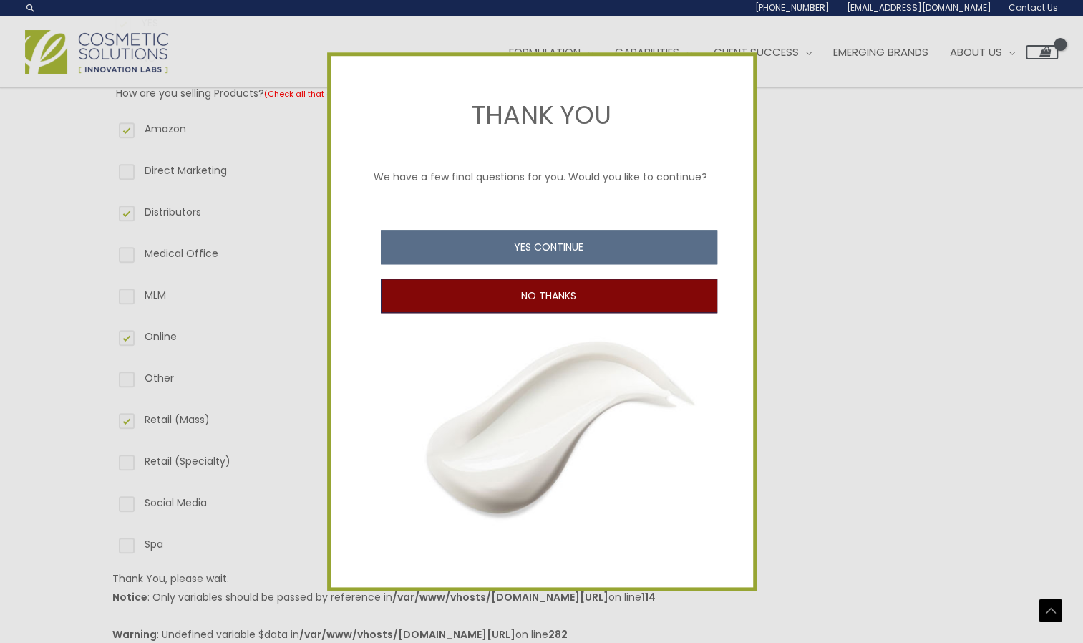
click at [553, 296] on button "NO THANKS" at bounding box center [549, 295] width 336 height 34
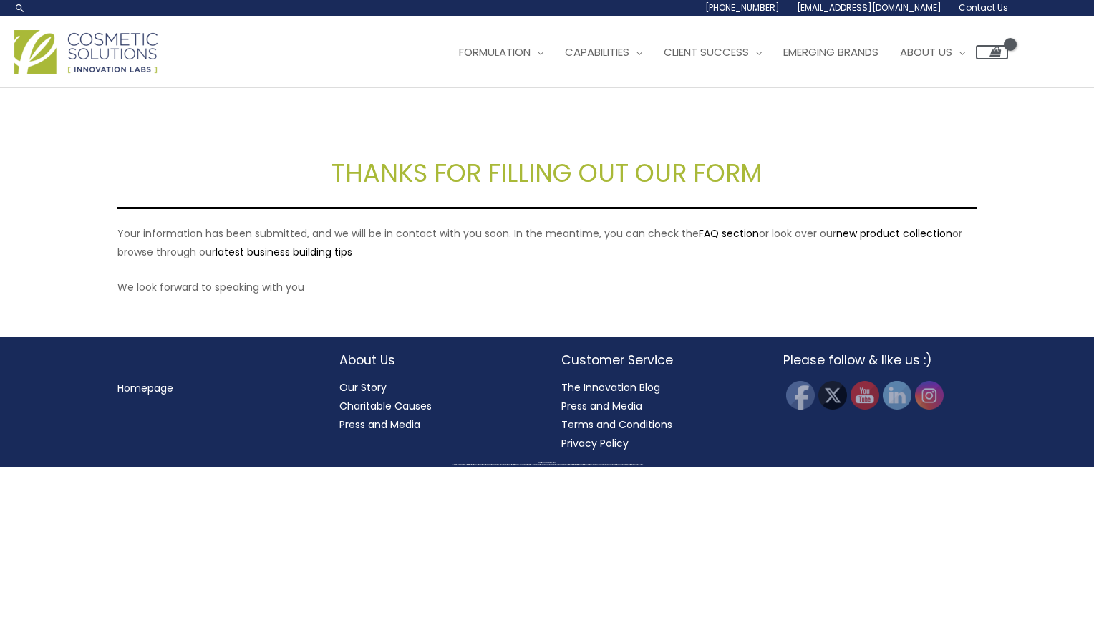
click at [113, 52] on img at bounding box center [85, 52] width 143 height 44
